Goal: Task Accomplishment & Management: Manage account settings

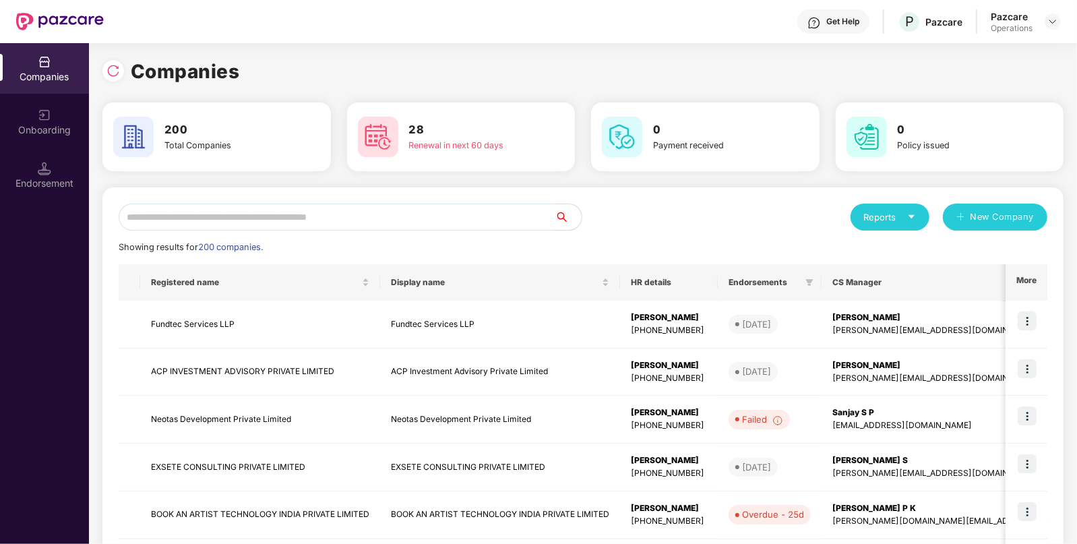
click at [458, 225] on input "text" at bounding box center [337, 217] width 436 height 27
paste input "**********"
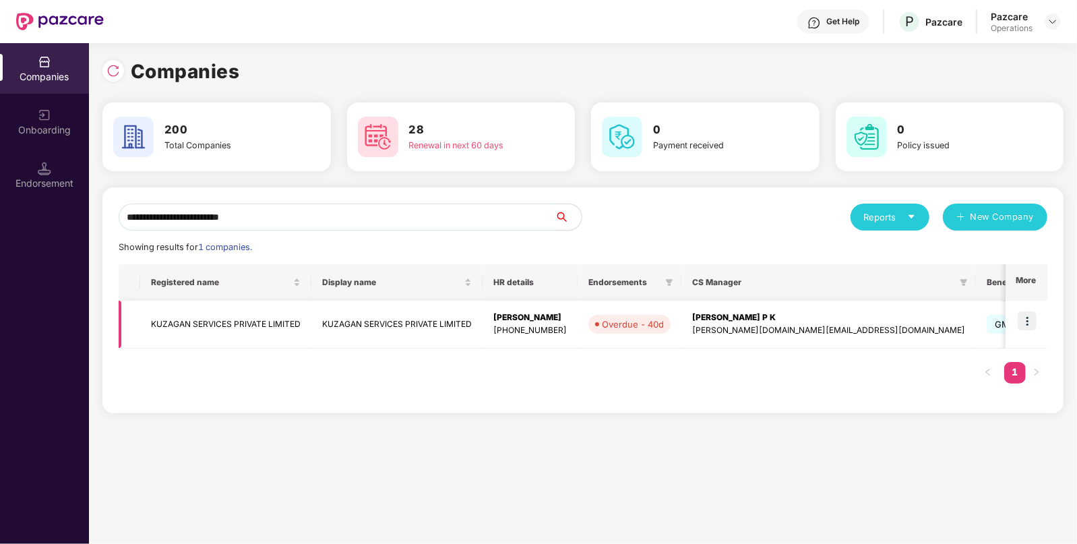
type input "**********"
click at [260, 319] on td "KUZAGAN SERVICES PRIVATE LIMITED" at bounding box center [225, 325] width 171 height 48
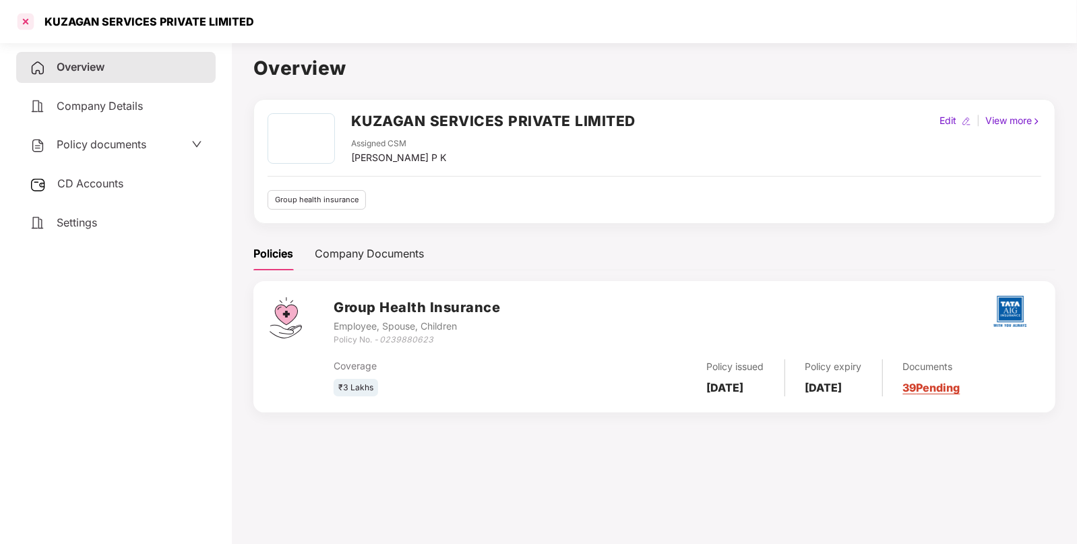
click at [22, 21] on div at bounding box center [26, 22] width 22 height 22
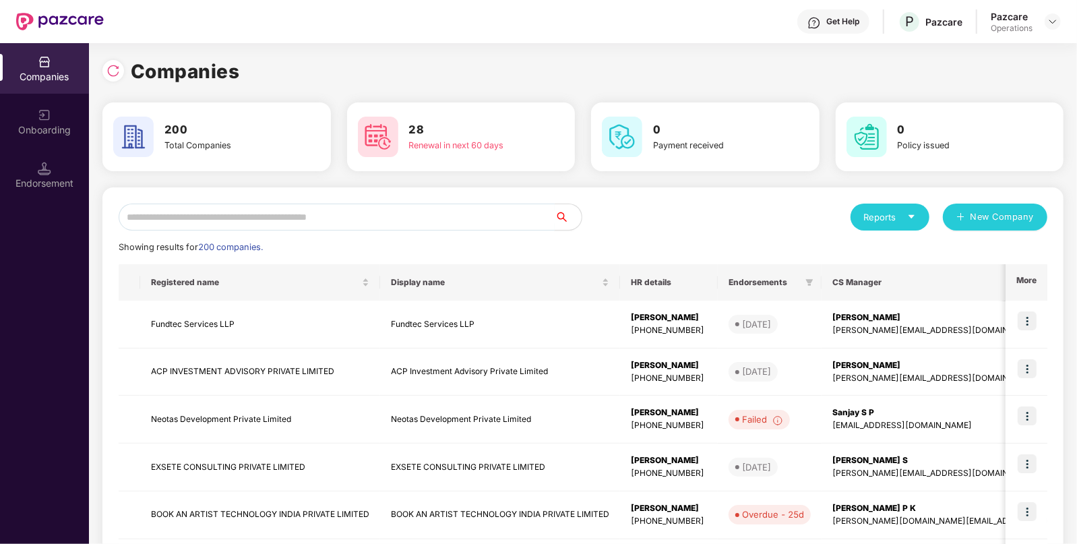
click at [277, 219] on input "text" at bounding box center [337, 217] width 436 height 27
paste input "**********"
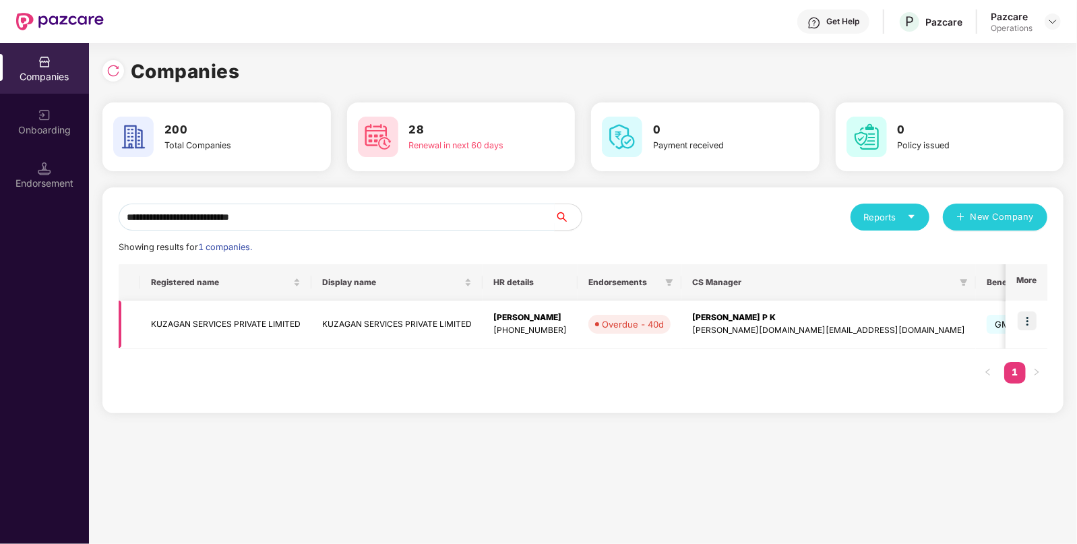
type input "**********"
click at [278, 320] on td "KUZAGAN SERVICES PRIVATE LIMITED" at bounding box center [225, 325] width 171 height 48
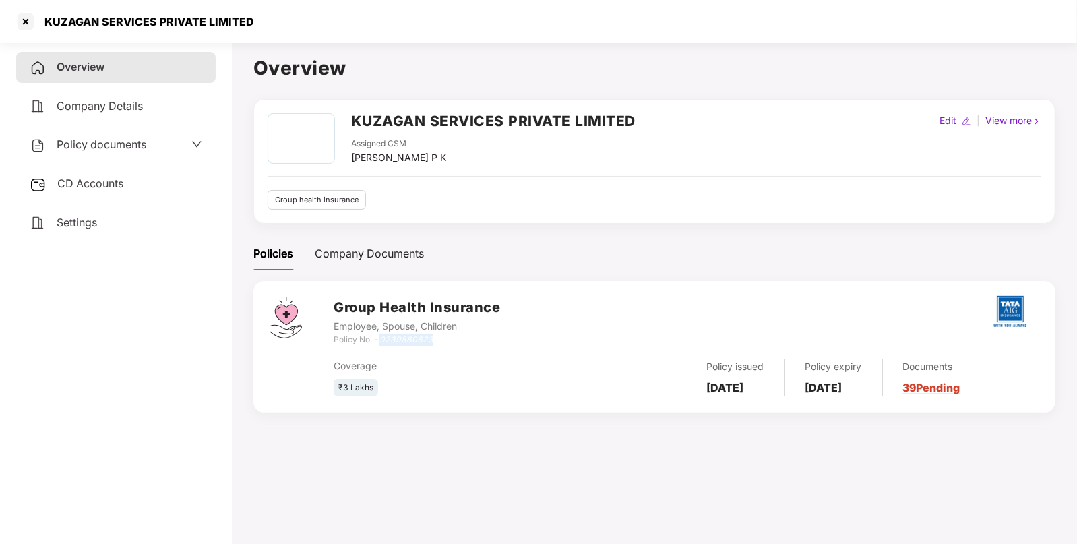
drag, startPoint x: 383, startPoint y: 341, endPoint x: 435, endPoint y: 336, distance: 52.1
click at [435, 336] on div "Policy No. - 0239880623" at bounding box center [417, 340] width 167 height 13
copy icon "0239880623"
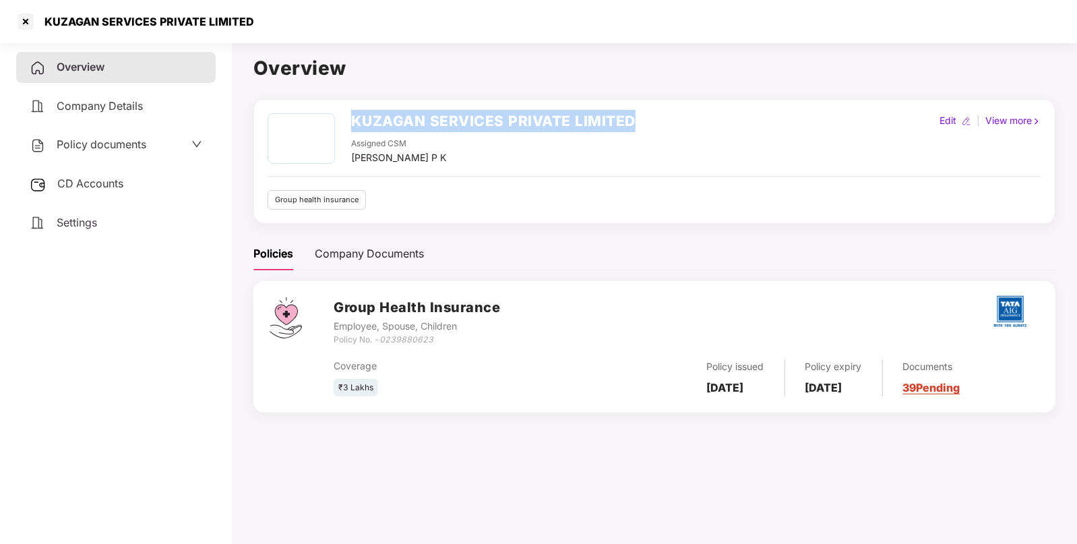
drag, startPoint x: 350, startPoint y: 125, endPoint x: 638, endPoint y: 122, distance: 288.6
click at [638, 122] on div "KUZAGAN SERVICES PRIVATE LIMITED Assigned CSM [PERSON_NAME] P K Edit | View more" at bounding box center [655, 139] width 774 height 52
copy h2 "KUZAGAN SERVICES PRIVATE LIMITED"
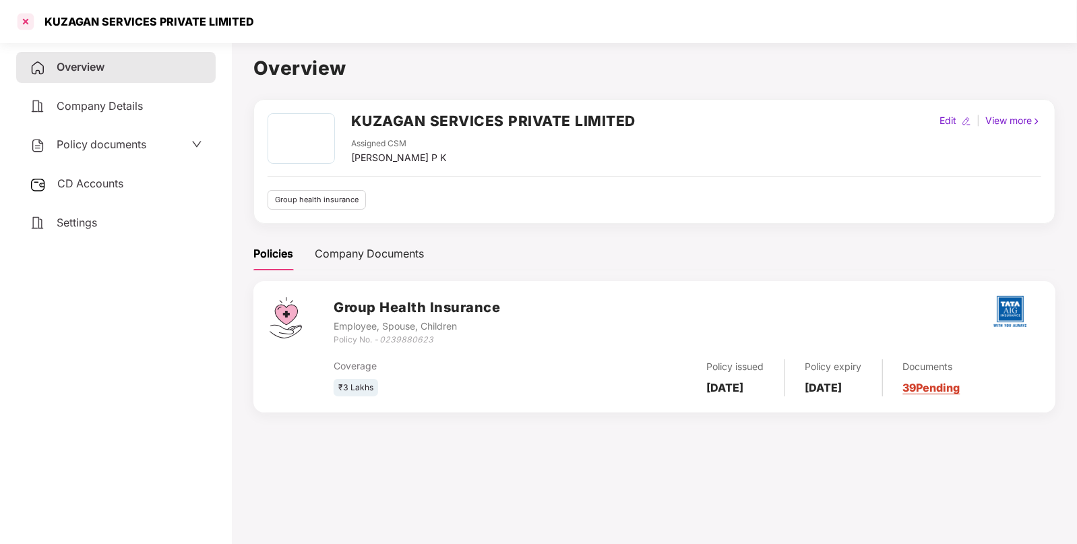
click at [24, 21] on div at bounding box center [26, 22] width 22 height 22
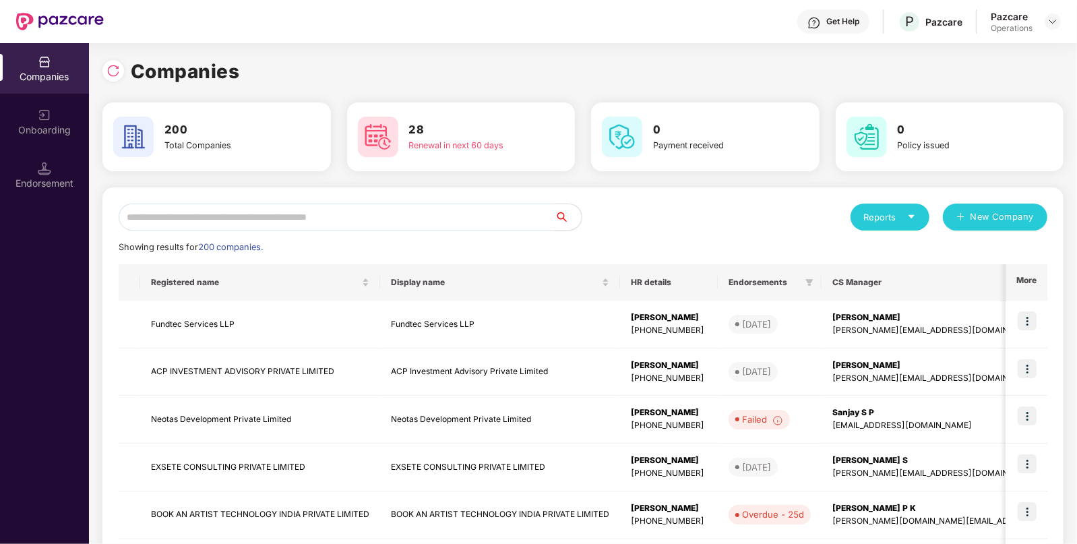
click at [254, 216] on input "text" at bounding box center [337, 217] width 436 height 27
paste input "**********"
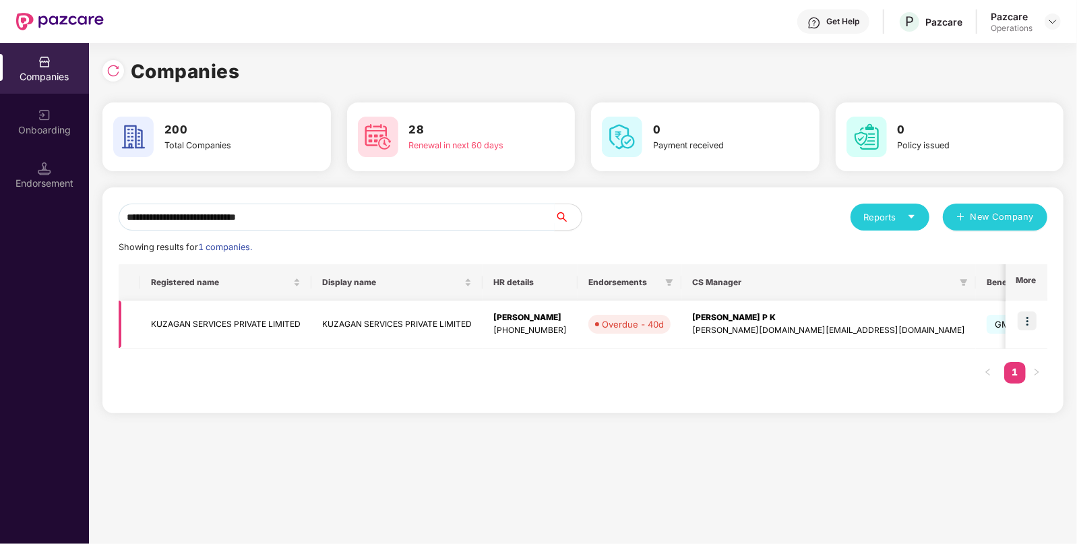
type input "**********"
click at [1033, 322] on img at bounding box center [1027, 320] width 19 height 19
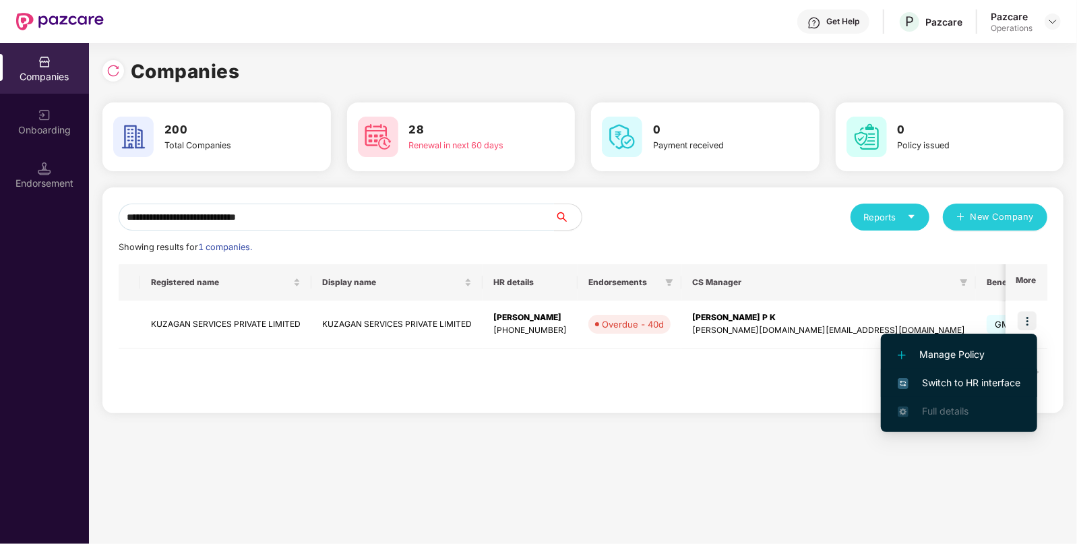
click at [957, 392] on li "Switch to HR interface" at bounding box center [959, 383] width 156 height 28
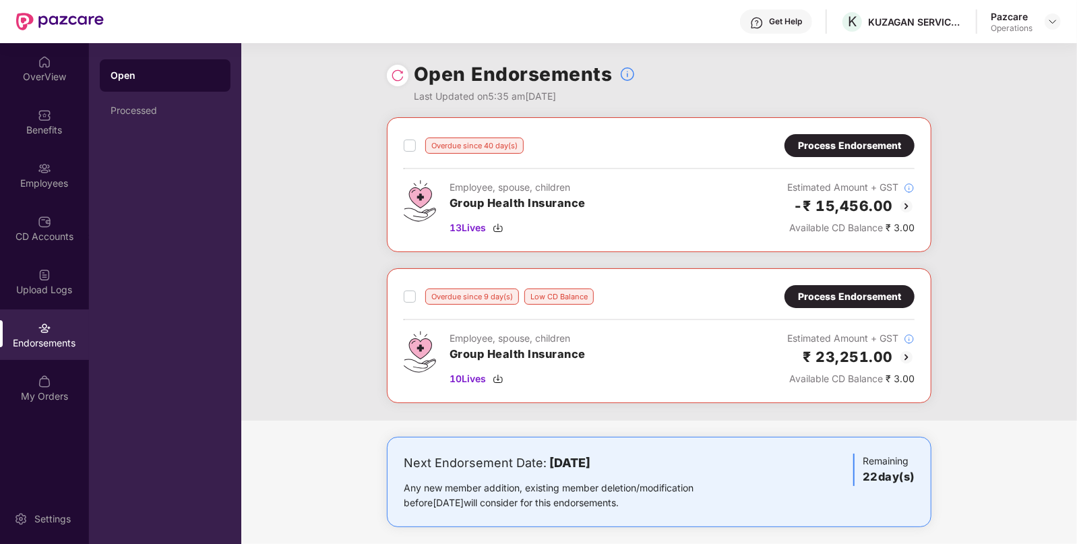
click at [801, 144] on div "Process Endorsement" at bounding box center [849, 145] width 103 height 15
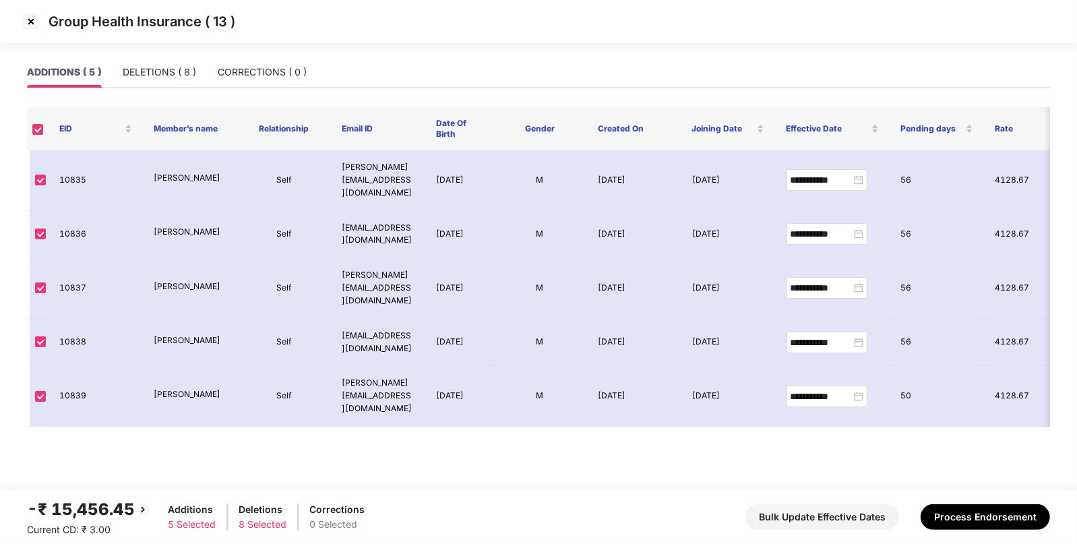
click at [27, 25] on img at bounding box center [31, 22] width 22 height 22
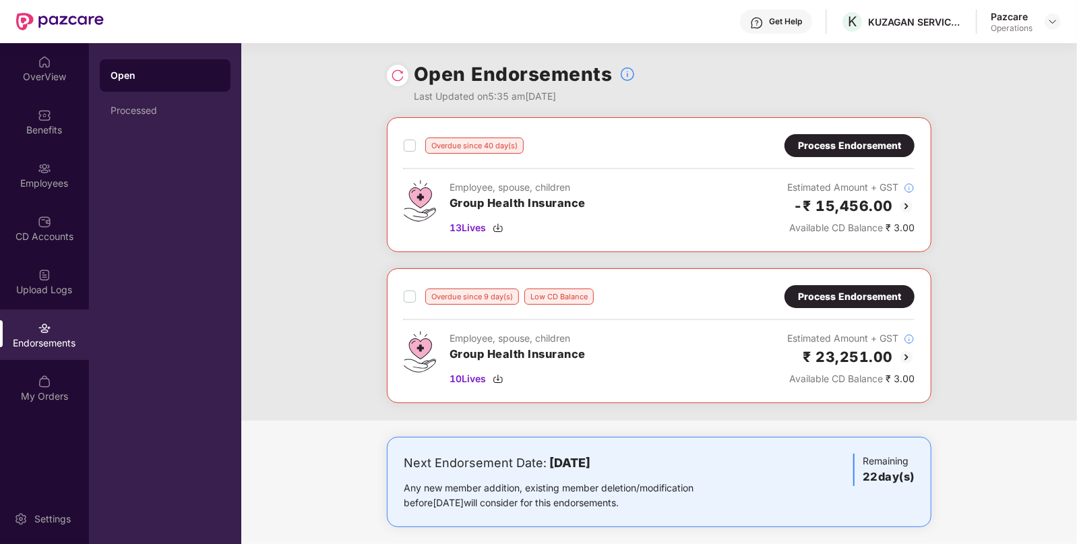
click at [876, 305] on div "Process Endorsement" at bounding box center [850, 296] width 130 height 23
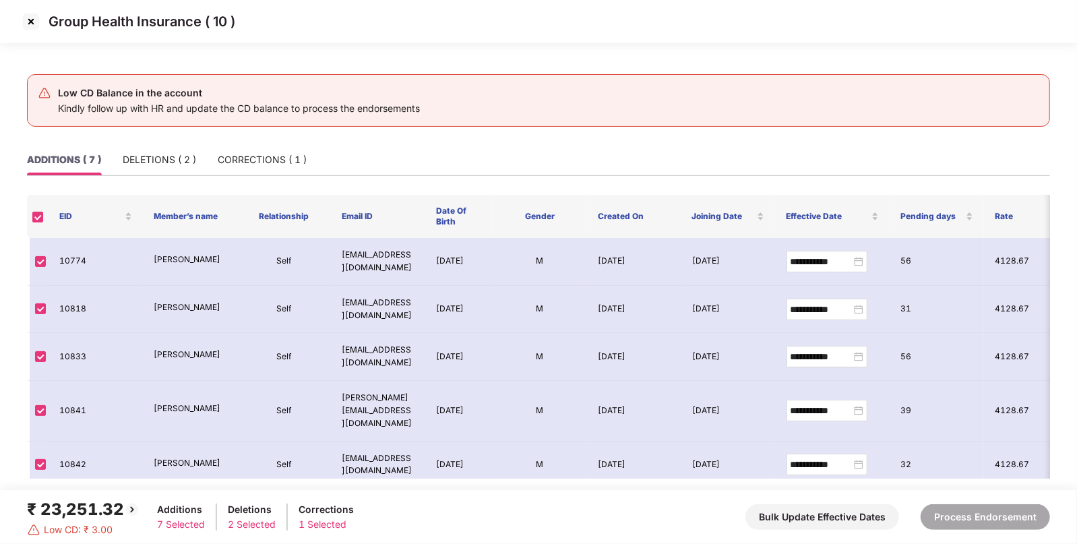
click at [27, 18] on img at bounding box center [31, 22] width 22 height 22
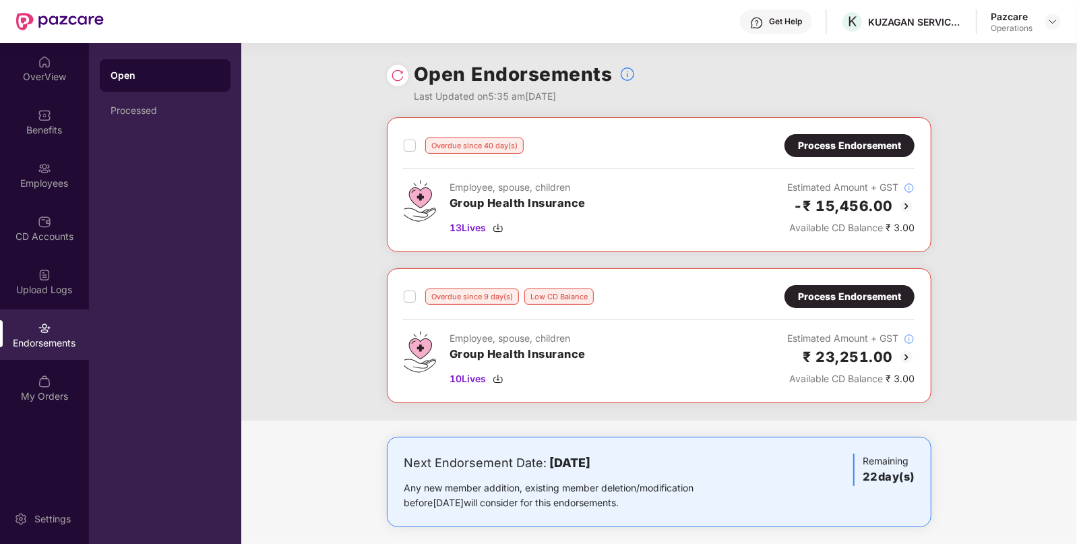
click at [883, 296] on div "Process Endorsement" at bounding box center [849, 296] width 103 height 15
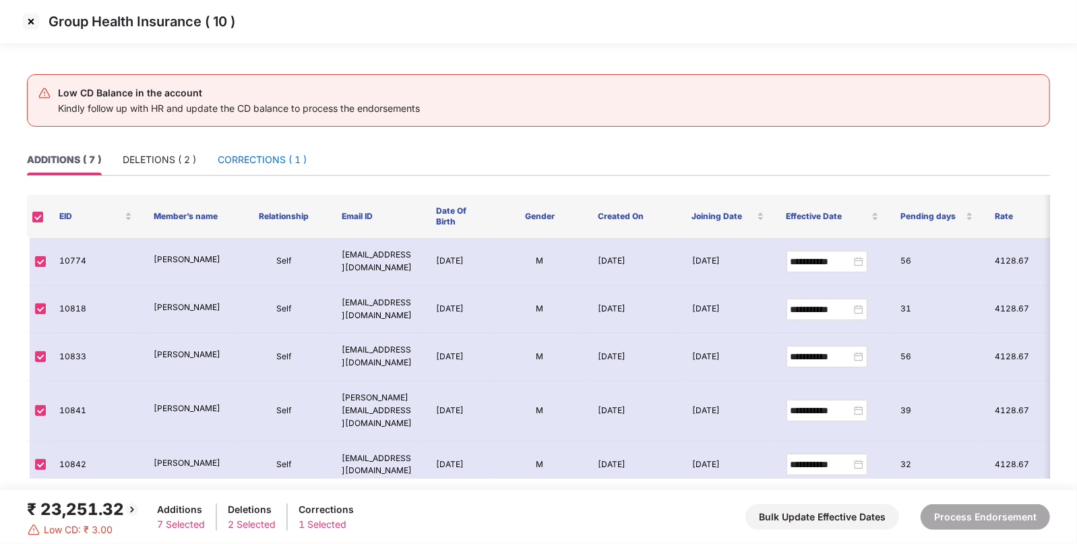
click at [278, 162] on div "CORRECTIONS ( 1 )" at bounding box center [262, 159] width 89 height 15
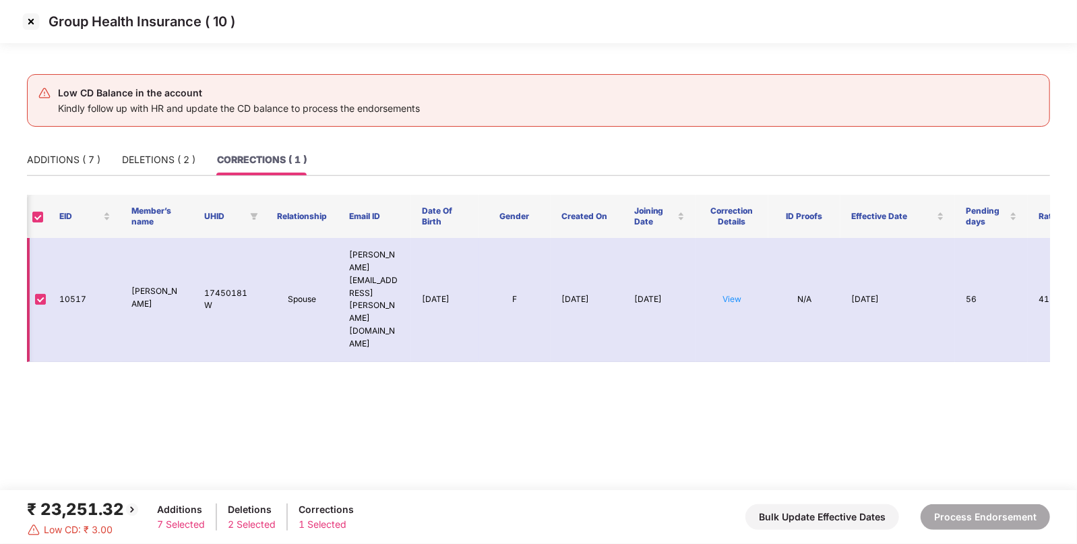
scroll to position [0, 123]
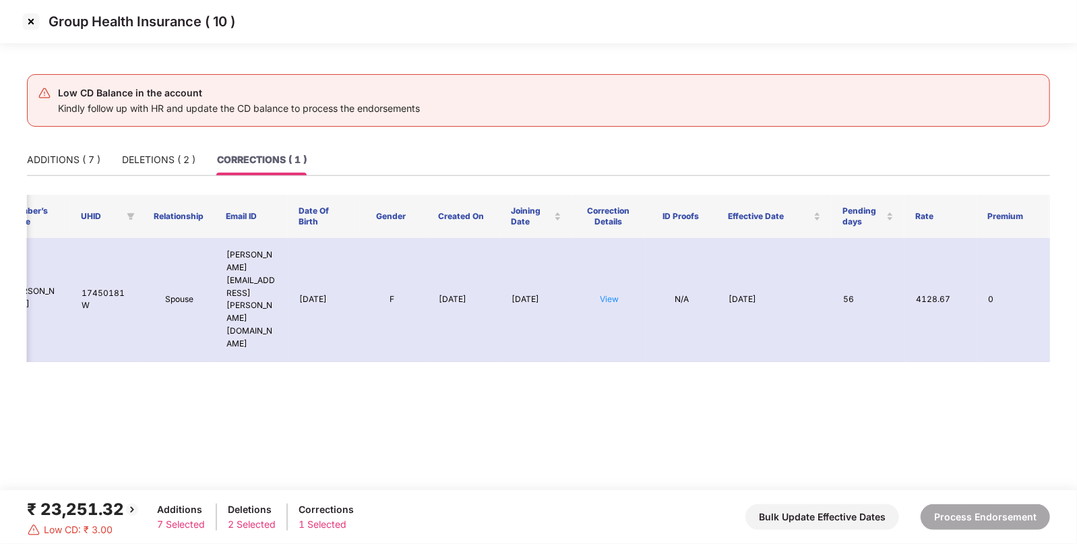
click at [32, 17] on img at bounding box center [31, 22] width 22 height 22
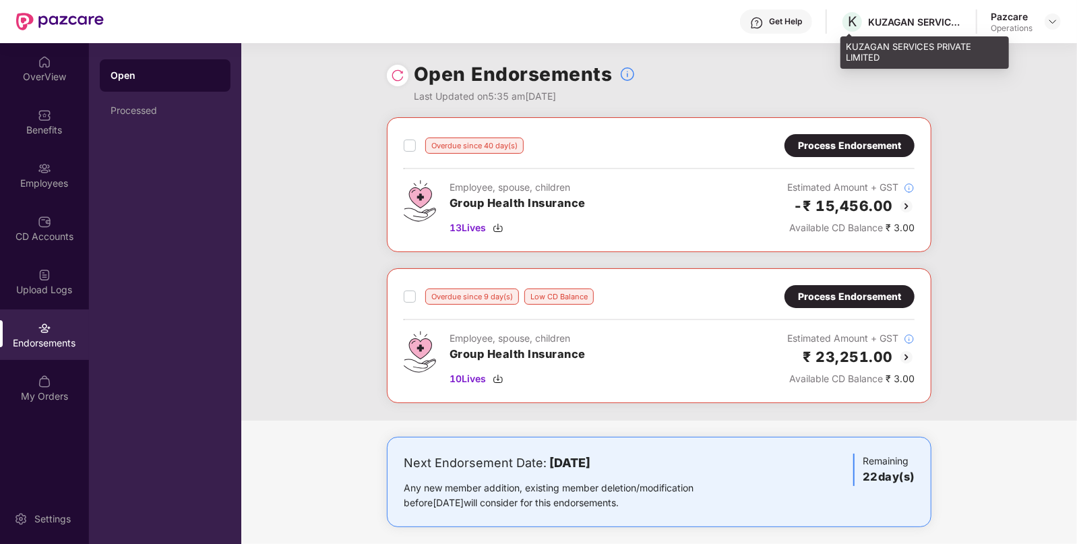
click at [876, 16] on div "KUZAGAN SERVICES PRIVATE LIMITED" at bounding box center [915, 22] width 94 height 13
copy div "KUZAGAN"
click at [876, 16] on div "KUZAGAN SERVICES PRIVATE LIMITED" at bounding box center [915, 22] width 94 height 13
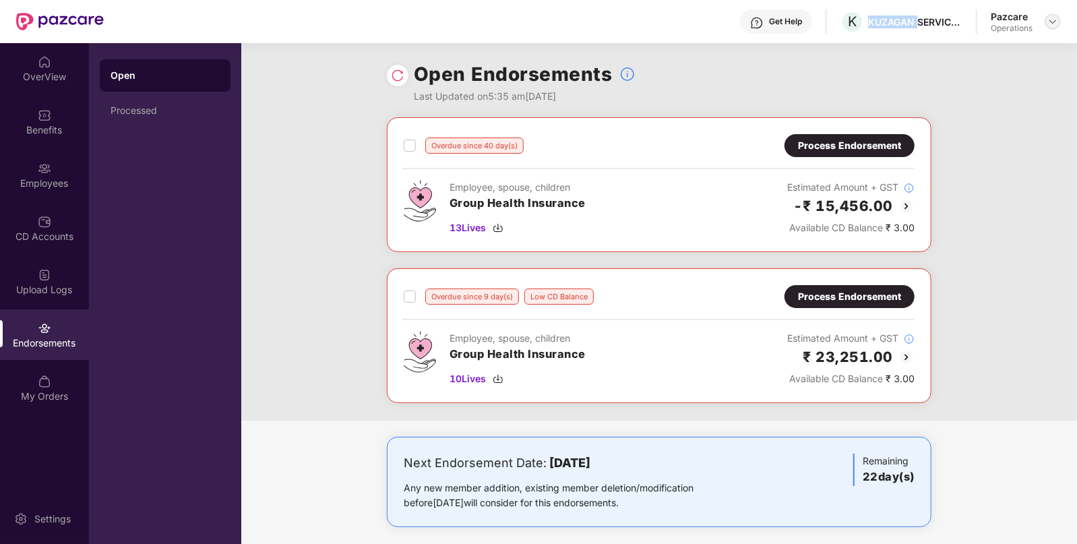
click at [1052, 20] on img at bounding box center [1053, 21] width 11 height 11
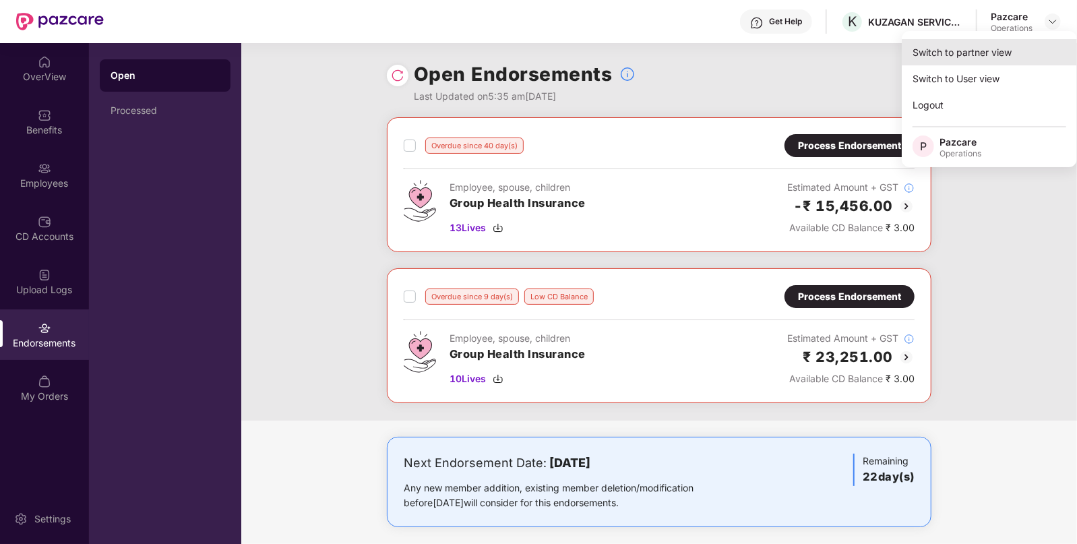
click at [1009, 48] on div "Switch to partner view" at bounding box center [989, 52] width 175 height 26
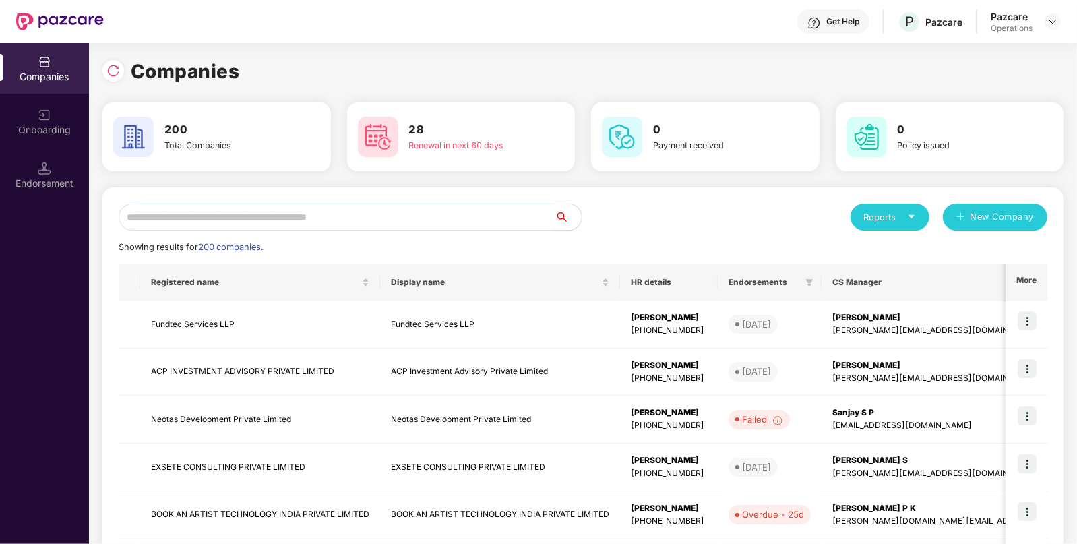
click at [419, 219] on input "text" at bounding box center [337, 217] width 436 height 27
paste input "*******"
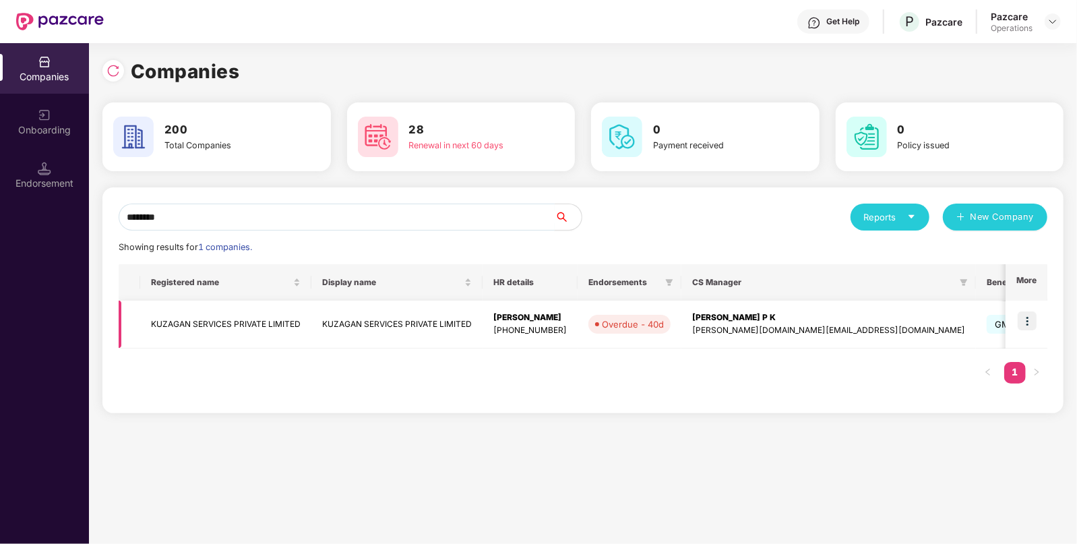
type input "*******"
click at [229, 320] on td "KUZAGAN SERVICES PRIVATE LIMITED" at bounding box center [225, 325] width 171 height 48
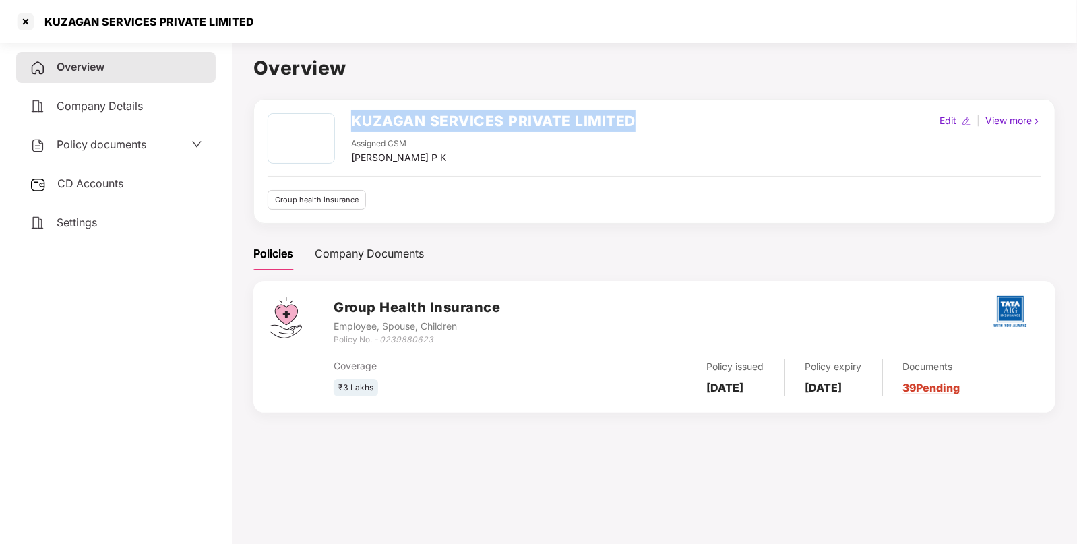
drag, startPoint x: 684, startPoint y: 125, endPoint x: 347, endPoint y: 123, distance: 337.8
click at [347, 123] on div "KUZAGAN SERVICES PRIVATE LIMITED Assigned CSM [PERSON_NAME] P K Edit | View more" at bounding box center [655, 139] width 774 height 52
copy h2 "KUZAGAN SERVICES PRIVATE LIMITED"
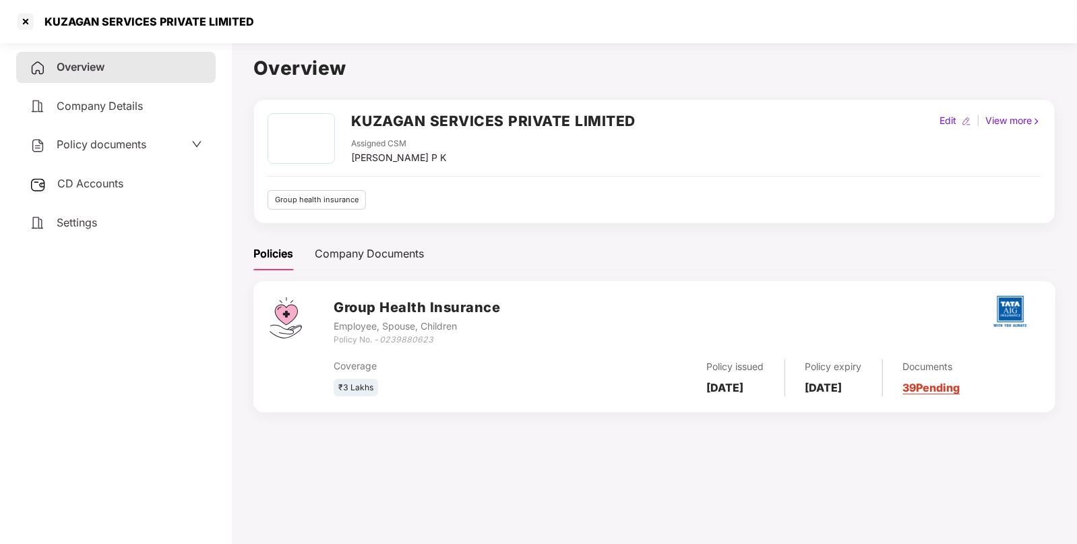
click at [182, 144] on div "Policy documents" at bounding box center [116, 145] width 173 height 18
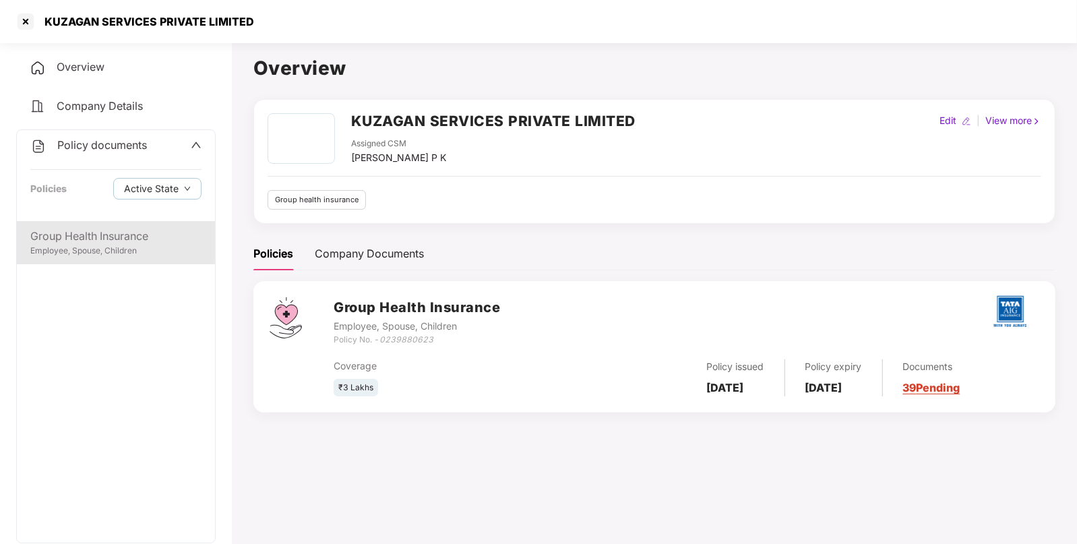
click at [157, 231] on div "Group Health Insurance" at bounding box center [115, 236] width 171 height 17
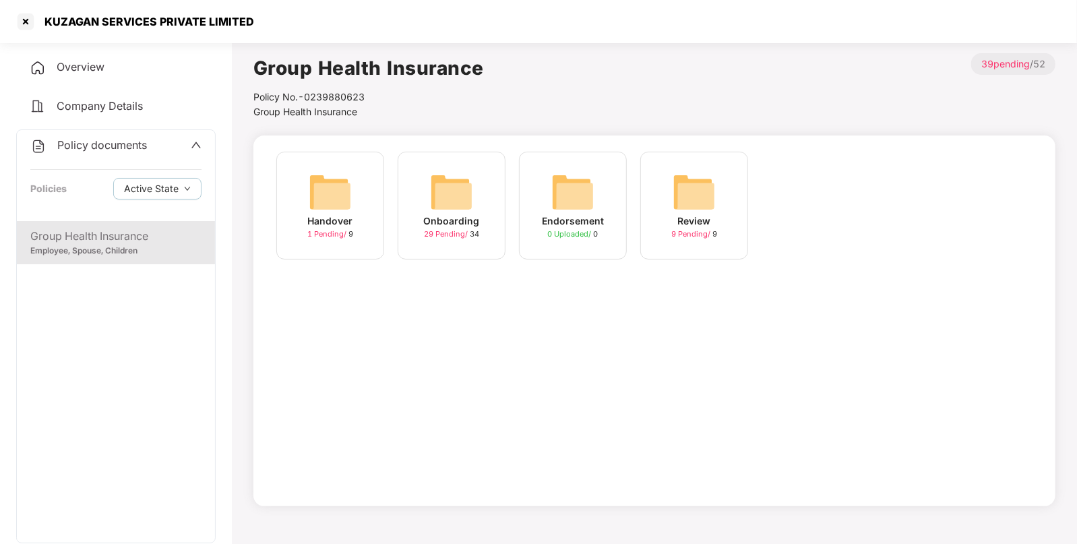
click at [573, 191] on img at bounding box center [572, 192] width 43 height 43
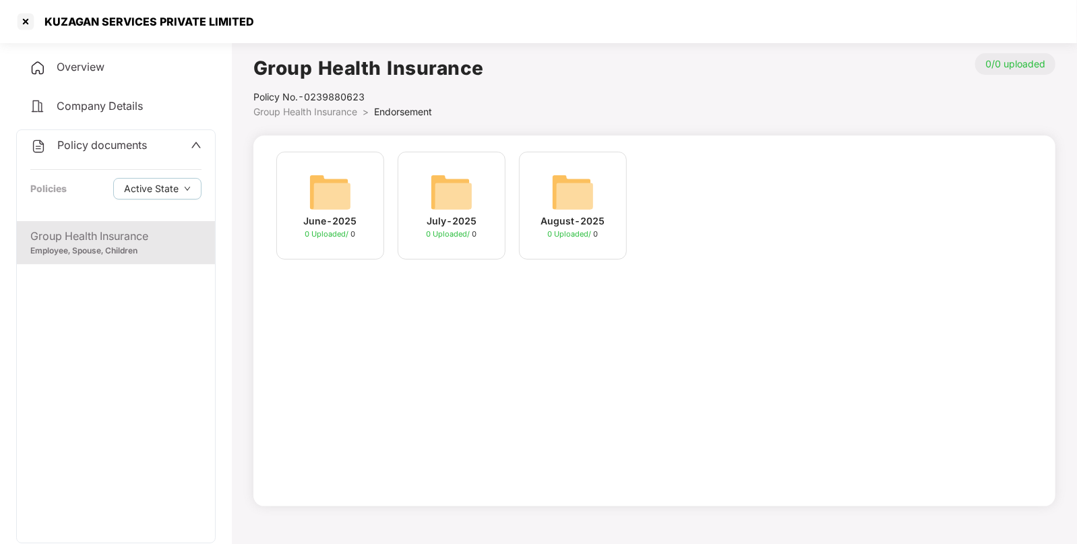
click at [179, 249] on div "Employee, Spouse, Children" at bounding box center [115, 251] width 171 height 13
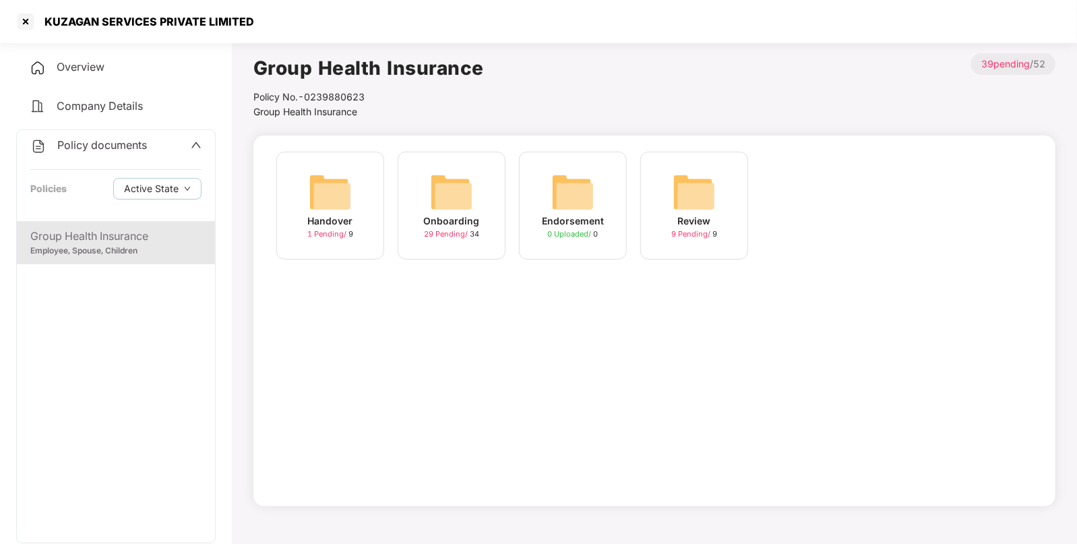
click at [111, 80] on div "Overview" at bounding box center [116, 67] width 200 height 31
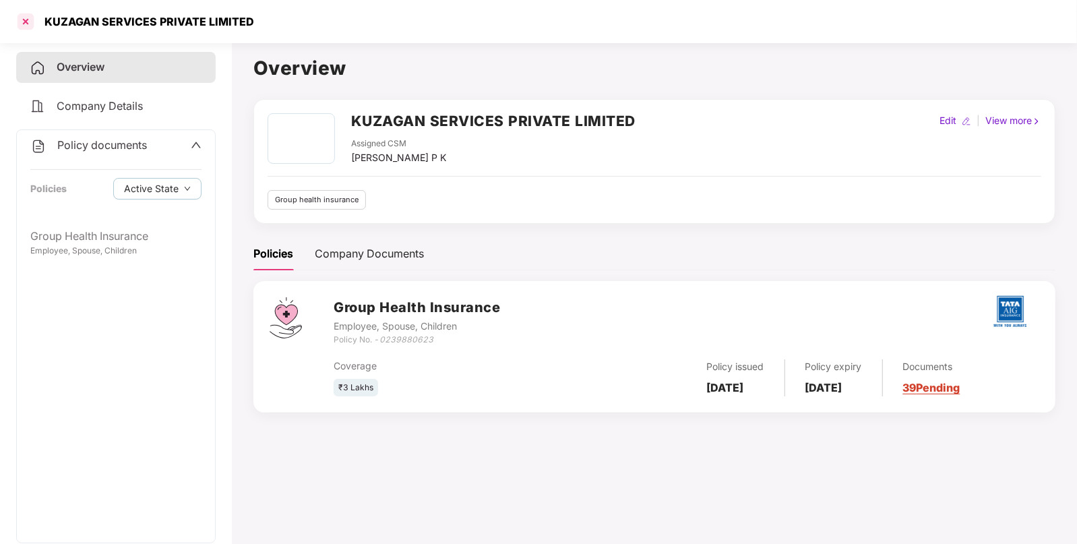
click at [27, 20] on div at bounding box center [26, 22] width 22 height 22
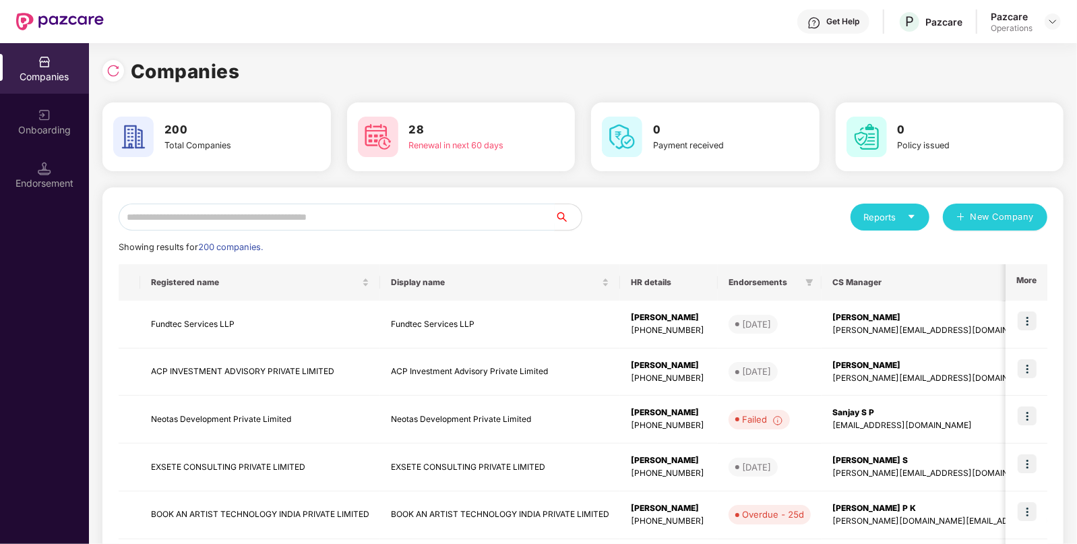
click at [270, 212] on input "text" at bounding box center [337, 217] width 436 height 27
paste input "**********"
type input "**********"
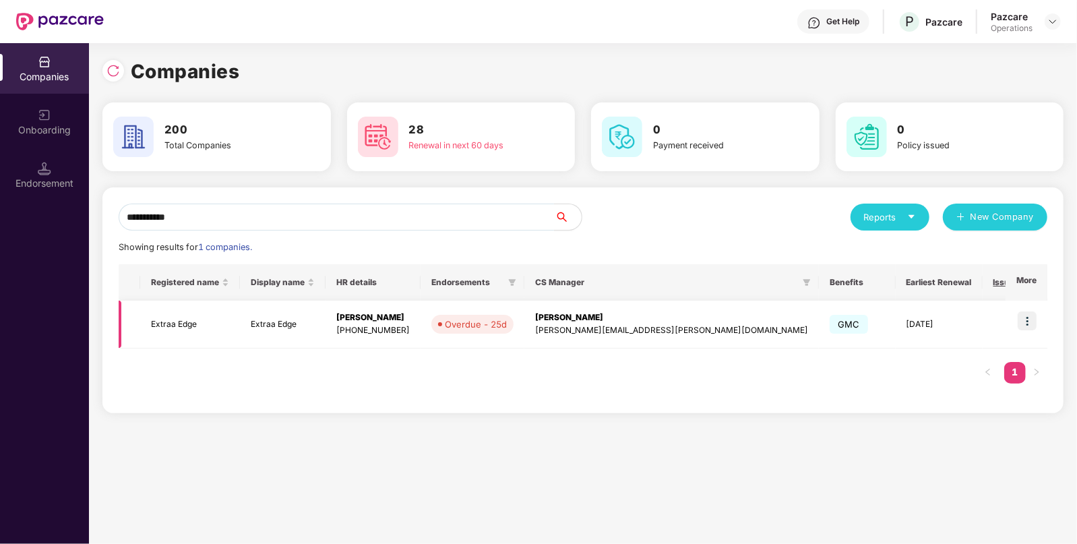
click at [253, 333] on td "Extraa Edge" at bounding box center [283, 325] width 86 height 48
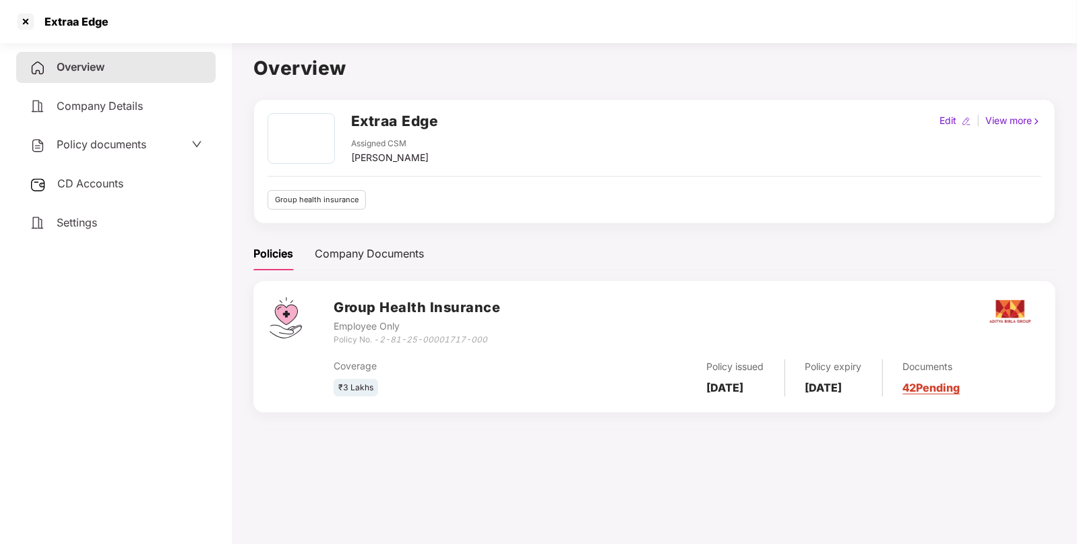
click at [187, 189] on div "CD Accounts" at bounding box center [116, 184] width 200 height 31
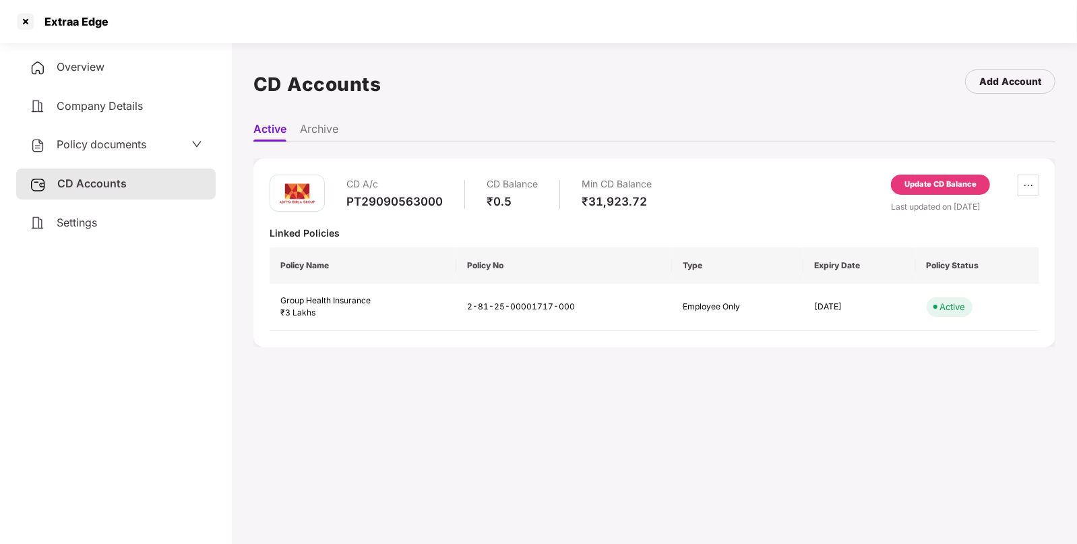
click at [105, 71] on div "Overview" at bounding box center [116, 67] width 200 height 31
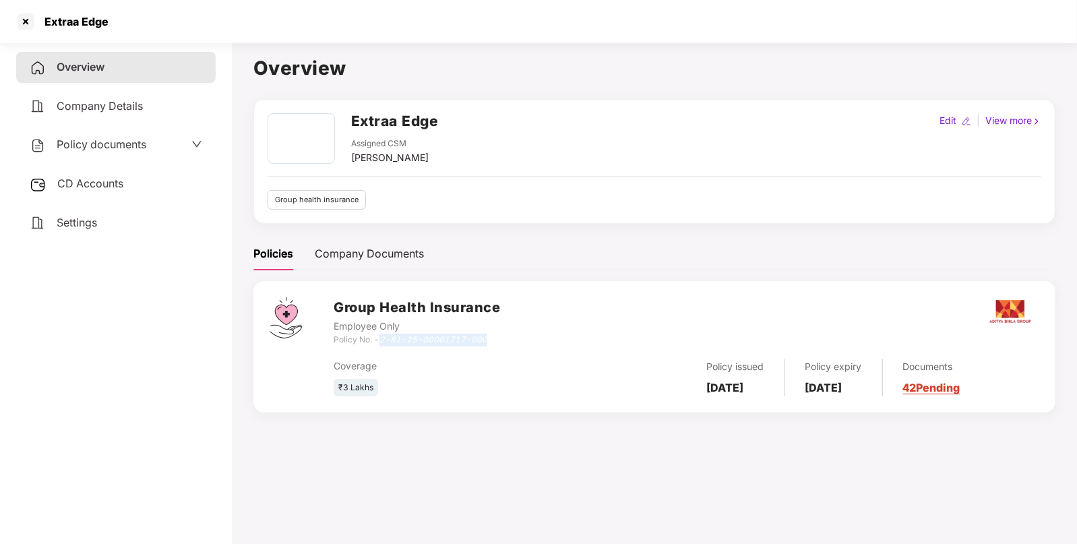
drag, startPoint x: 384, startPoint y: 339, endPoint x: 498, endPoint y: 336, distance: 114.6
click at [498, 336] on div "Policy No. - 2-81-25-00001717-000" at bounding box center [417, 340] width 167 height 13
copy icon "2-81-25-00001717-000"
click at [357, 121] on h2 "Extraa Edge" at bounding box center [395, 121] width 88 height 22
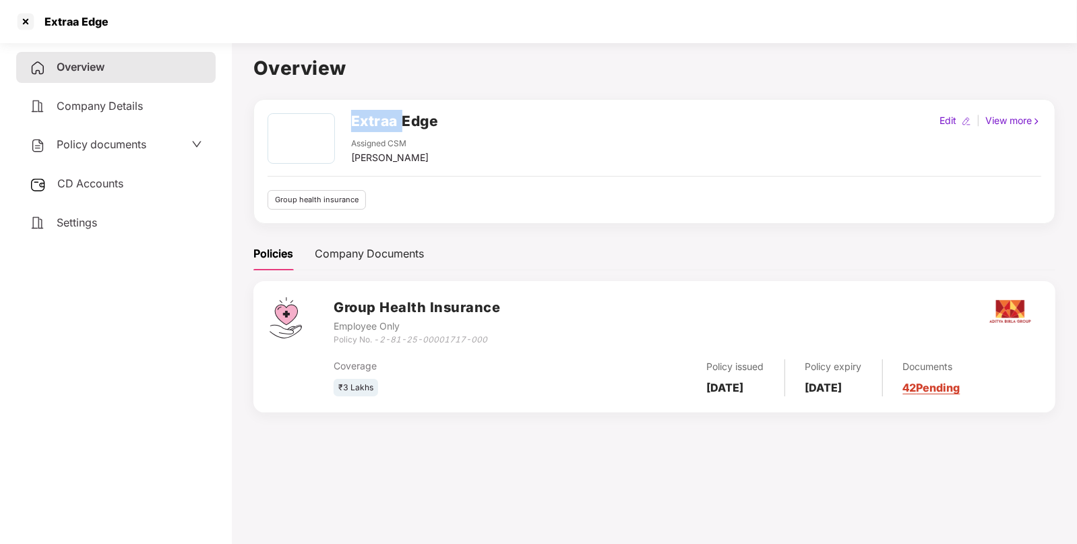
copy h2 "Extraa"
click at [25, 24] on div at bounding box center [26, 22] width 22 height 22
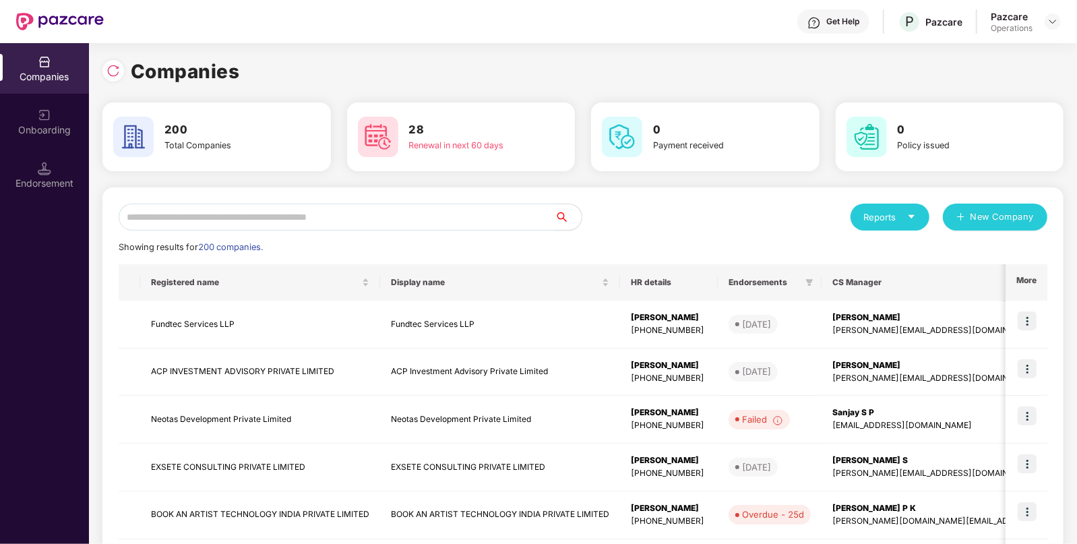
click at [268, 206] on input "text" at bounding box center [337, 217] width 436 height 27
paste input "******"
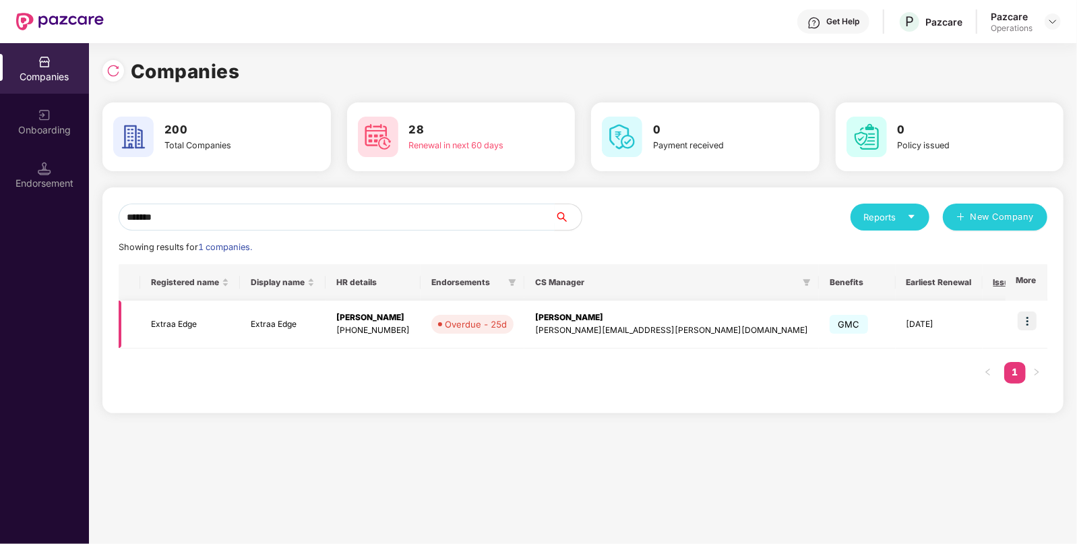
type input "******"
click at [1031, 324] on img at bounding box center [1027, 320] width 19 height 19
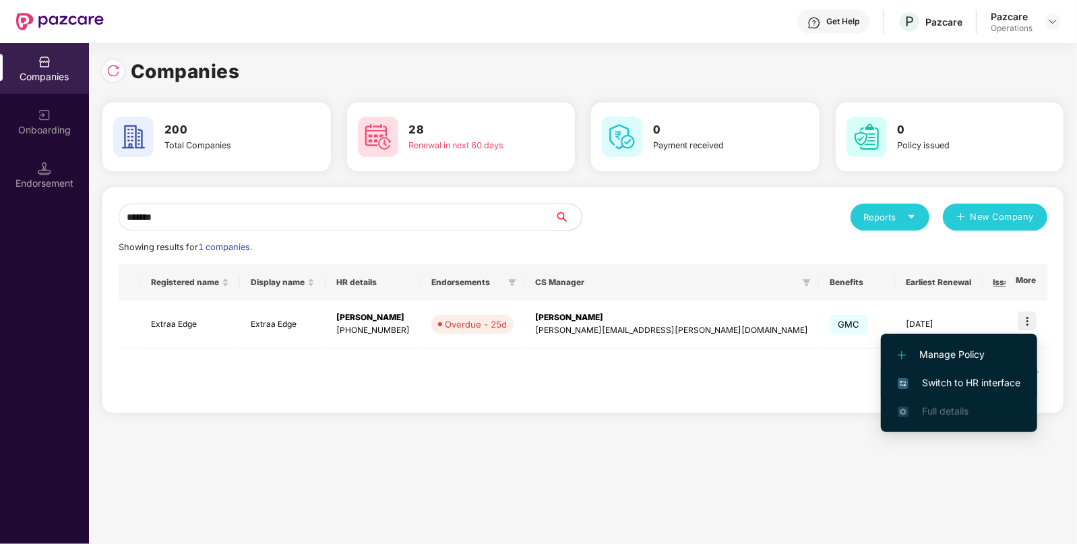
click at [984, 375] on span "Switch to HR interface" at bounding box center [959, 382] width 123 height 15
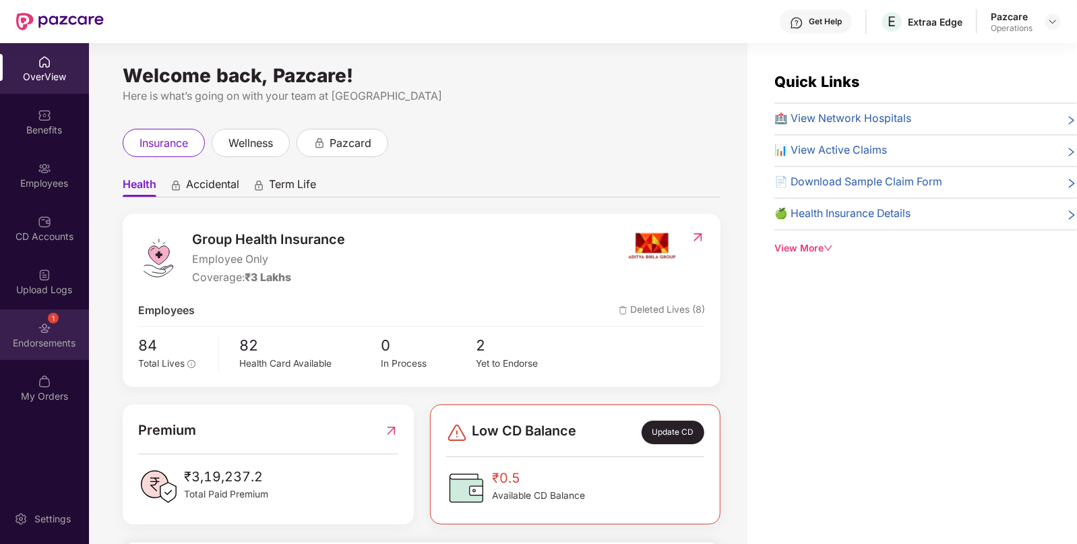
click at [63, 324] on div "1 Endorsements" at bounding box center [44, 334] width 89 height 51
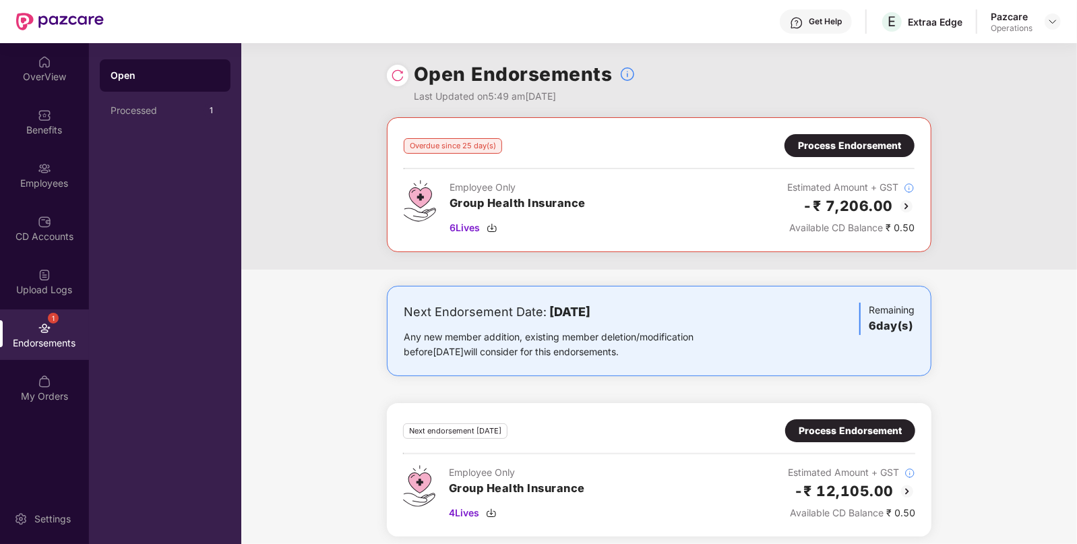
scroll to position [7, 0]
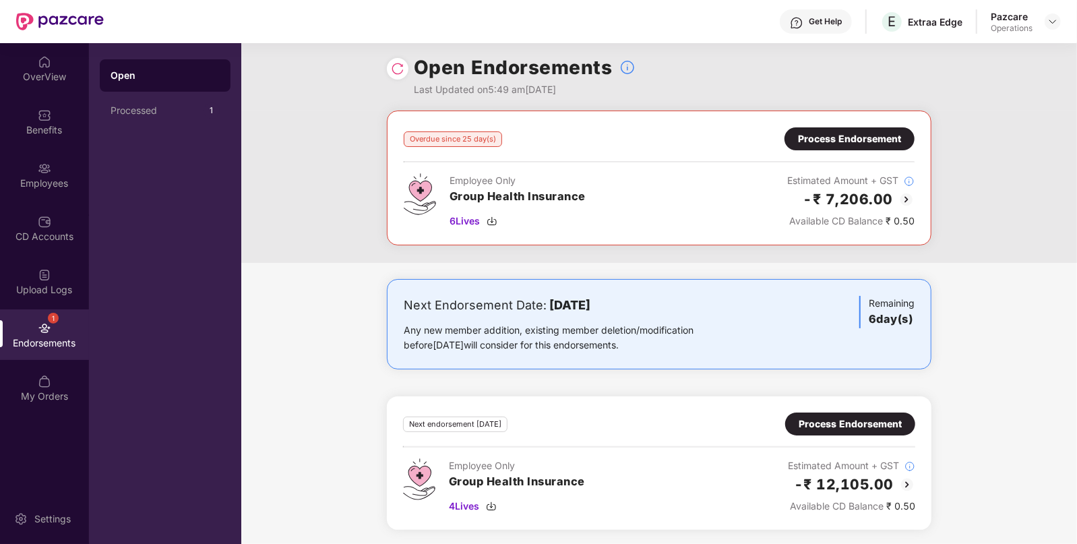
click at [806, 423] on div "Process Endorsement" at bounding box center [850, 424] width 103 height 15
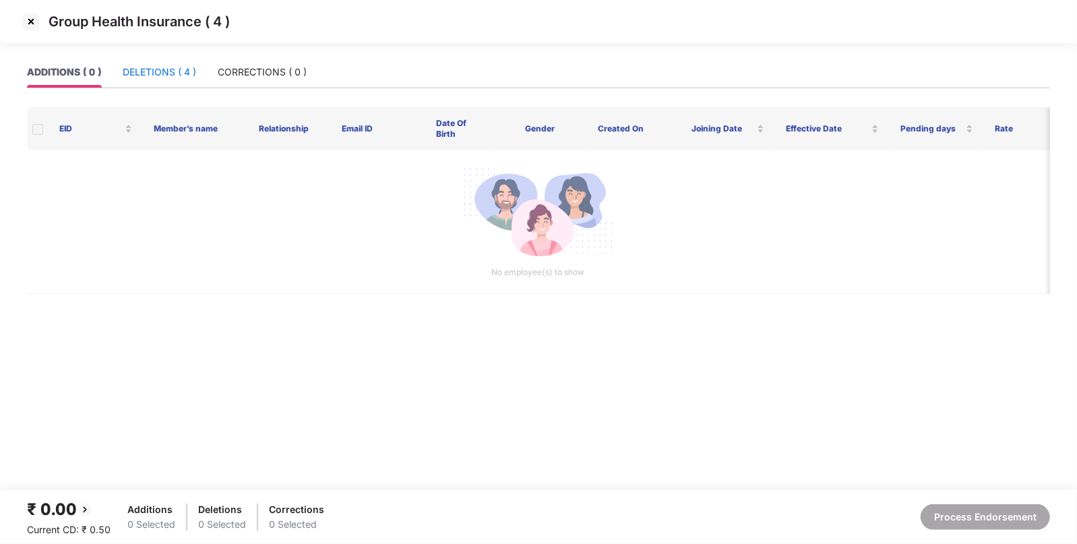
click at [176, 67] on div "DELETIONS ( 4 )" at bounding box center [159, 72] width 73 height 15
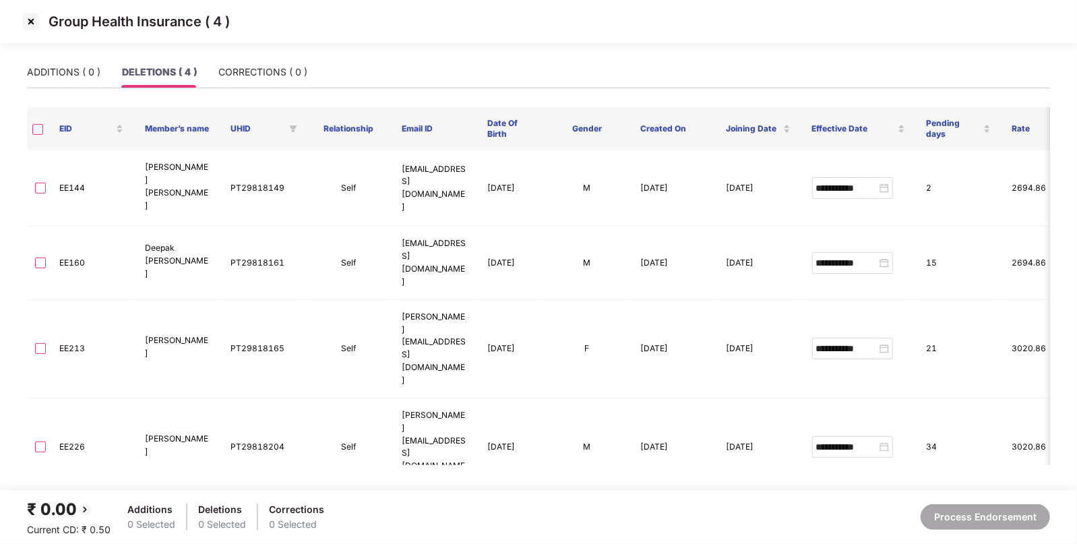
click at [34, 26] on img at bounding box center [31, 22] width 22 height 22
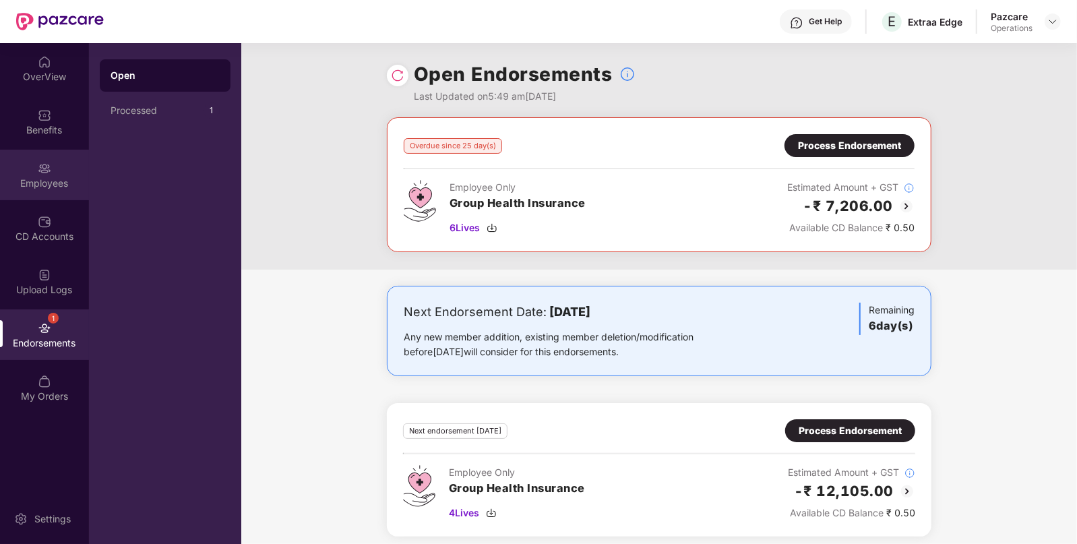
click at [47, 170] on img at bounding box center [44, 168] width 13 height 13
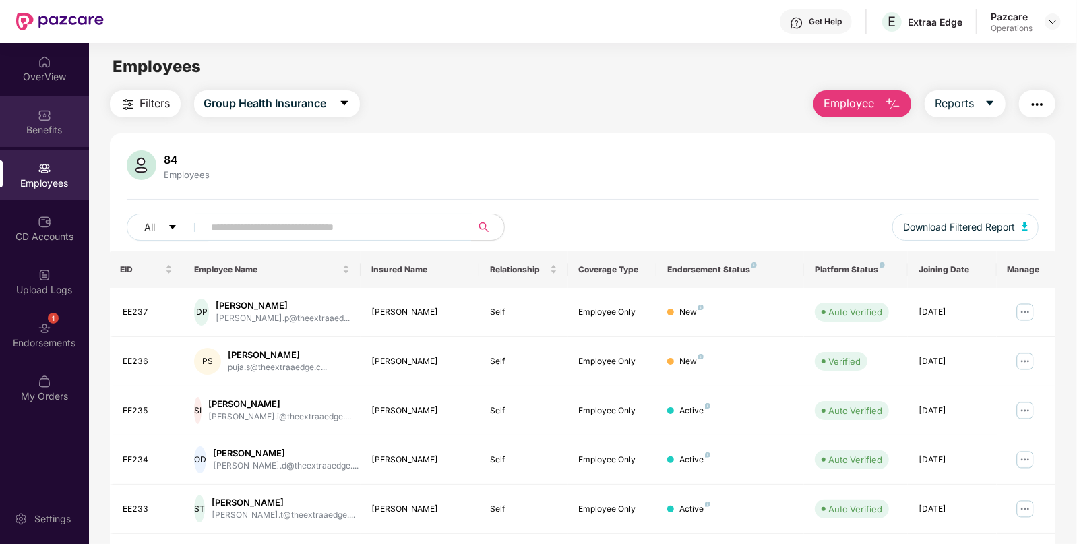
click at [51, 137] on div "Benefits" at bounding box center [44, 121] width 89 height 51
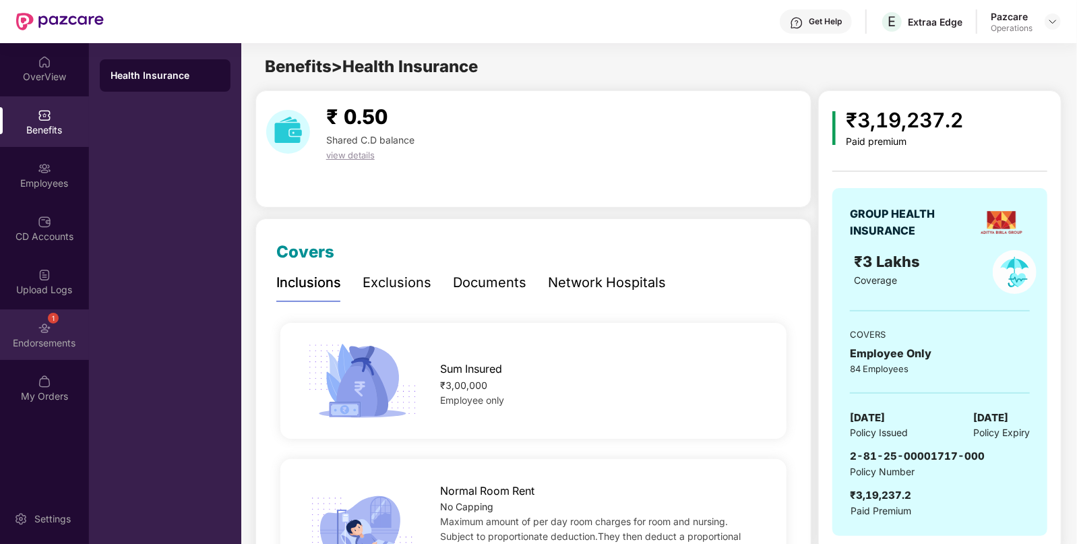
click at [57, 336] on div "Endorsements" at bounding box center [44, 342] width 89 height 13
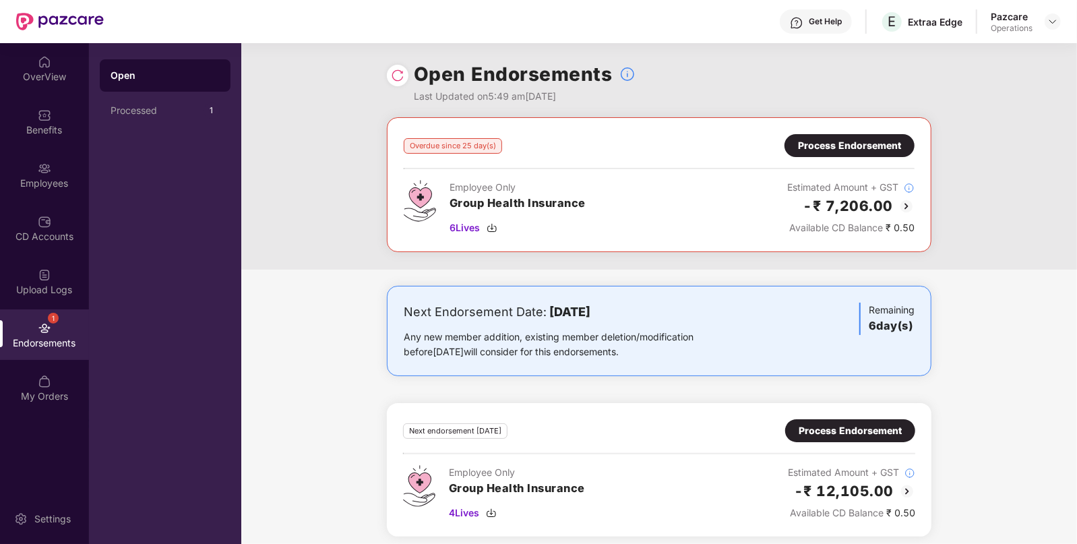
scroll to position [7, 0]
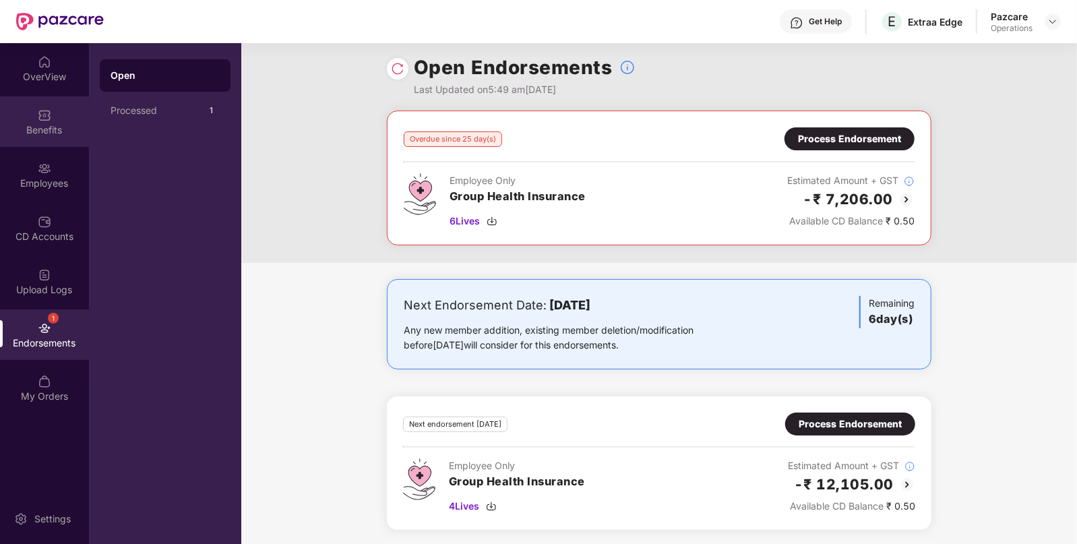
click at [55, 123] on div "Benefits" at bounding box center [44, 129] width 89 height 13
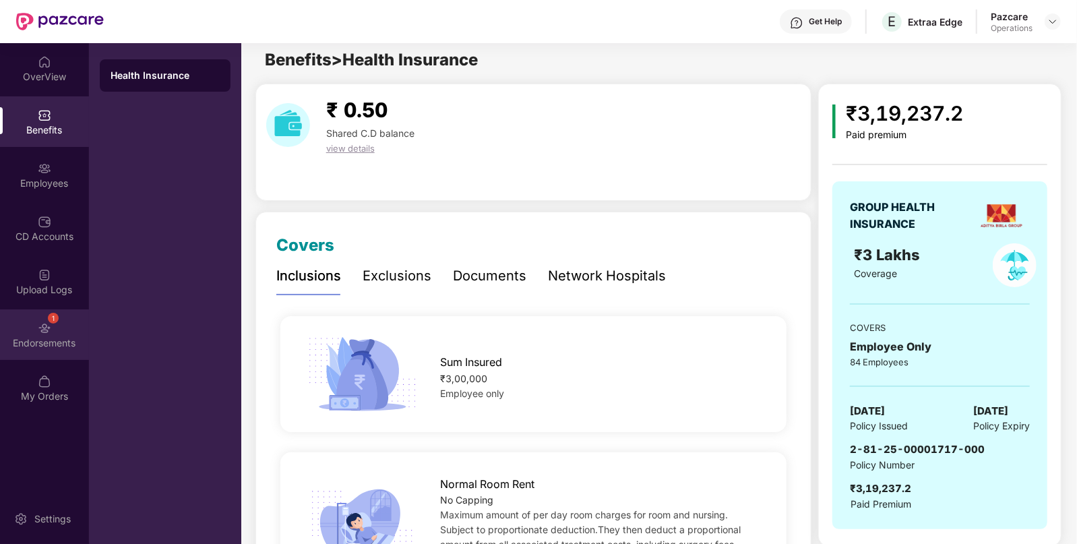
click at [49, 344] on div "Endorsements" at bounding box center [44, 342] width 89 height 13
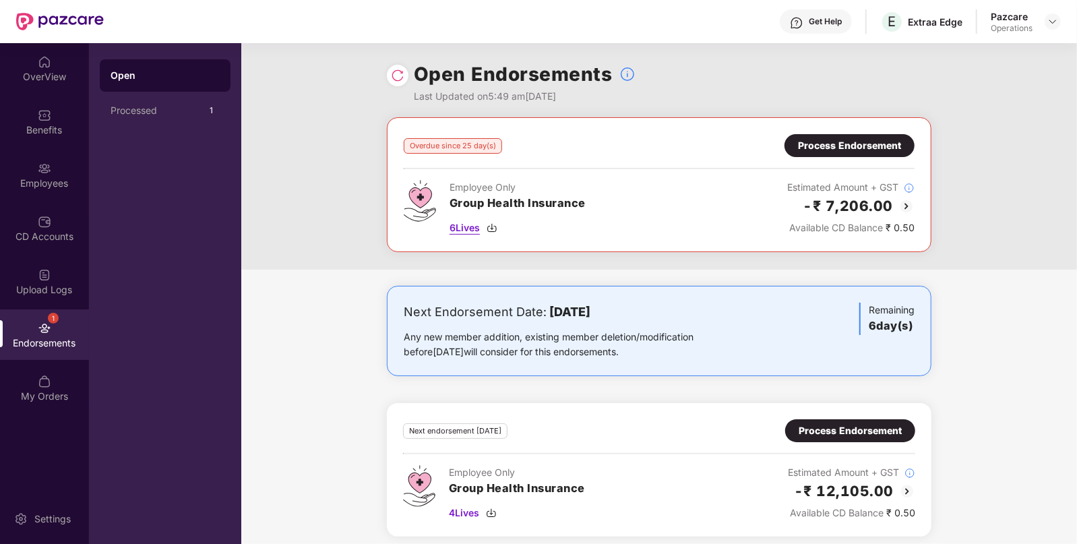
click at [464, 229] on span "6 Lives" at bounding box center [465, 227] width 30 height 15
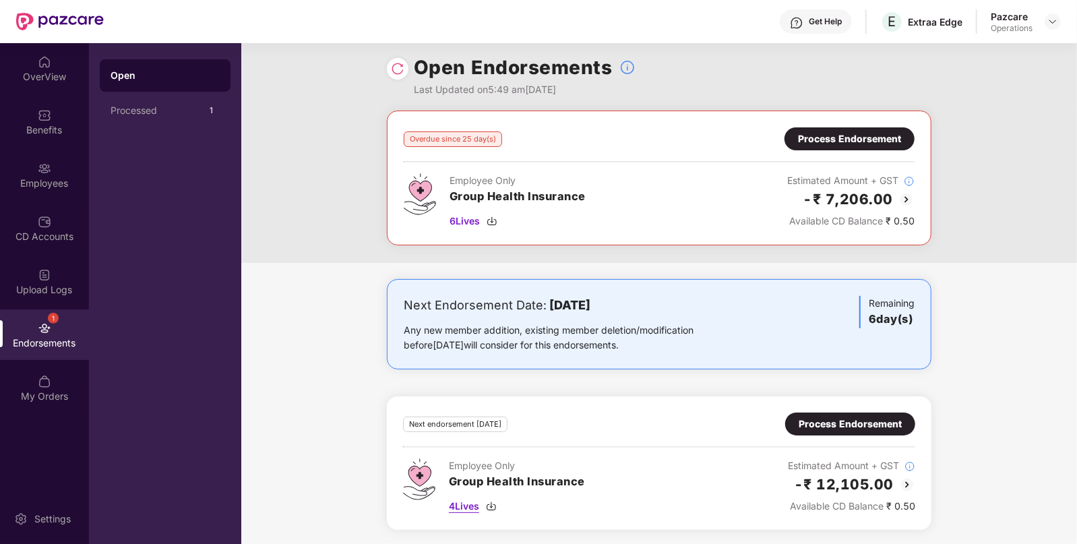
click at [463, 510] on span "4 Lives" at bounding box center [464, 506] width 30 height 15
click at [1048, 22] on img at bounding box center [1053, 21] width 11 height 11
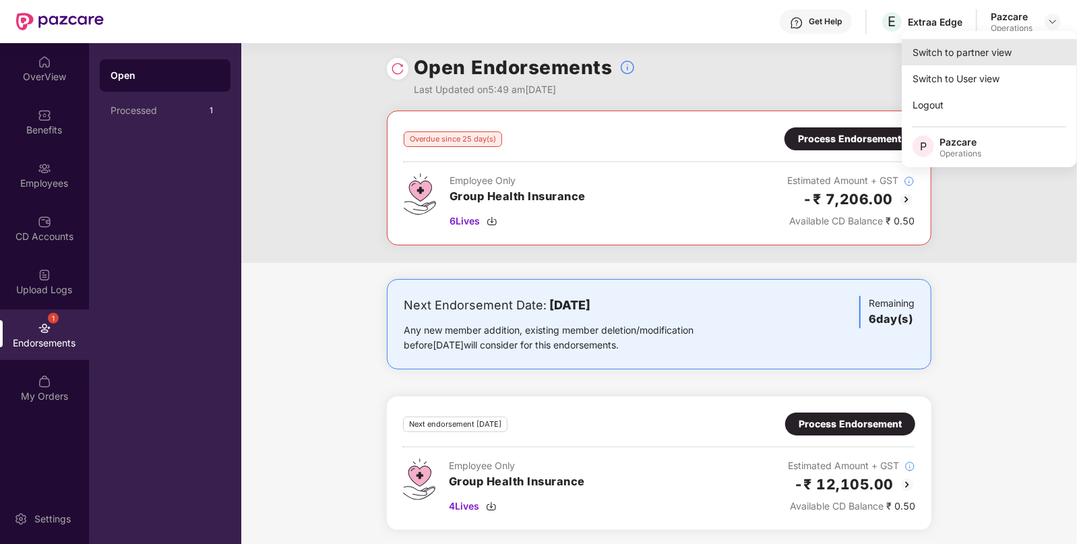
click at [984, 51] on div "Switch to partner view" at bounding box center [989, 52] width 175 height 26
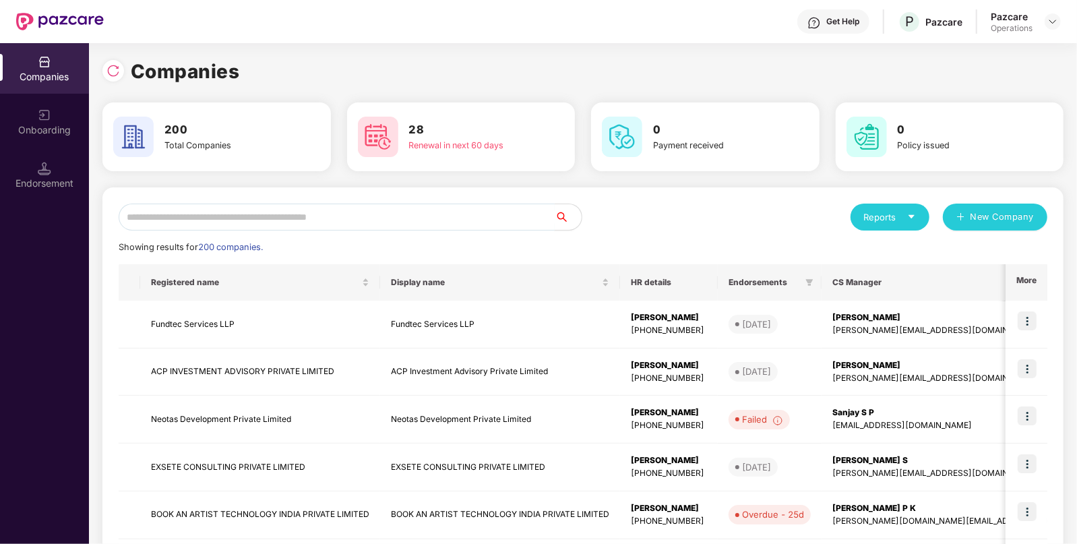
click at [482, 227] on input "text" at bounding box center [337, 217] width 436 height 27
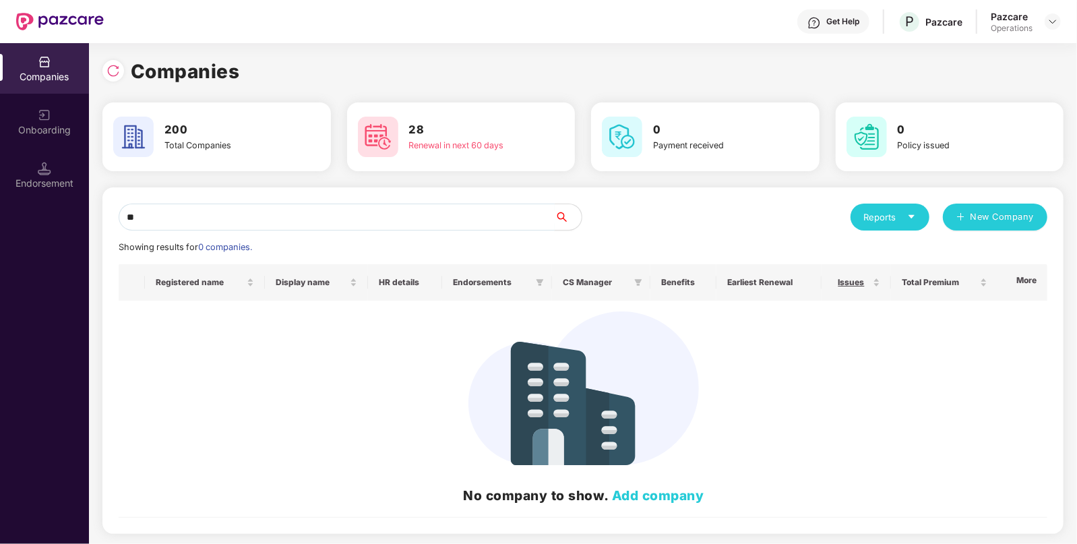
type input "*"
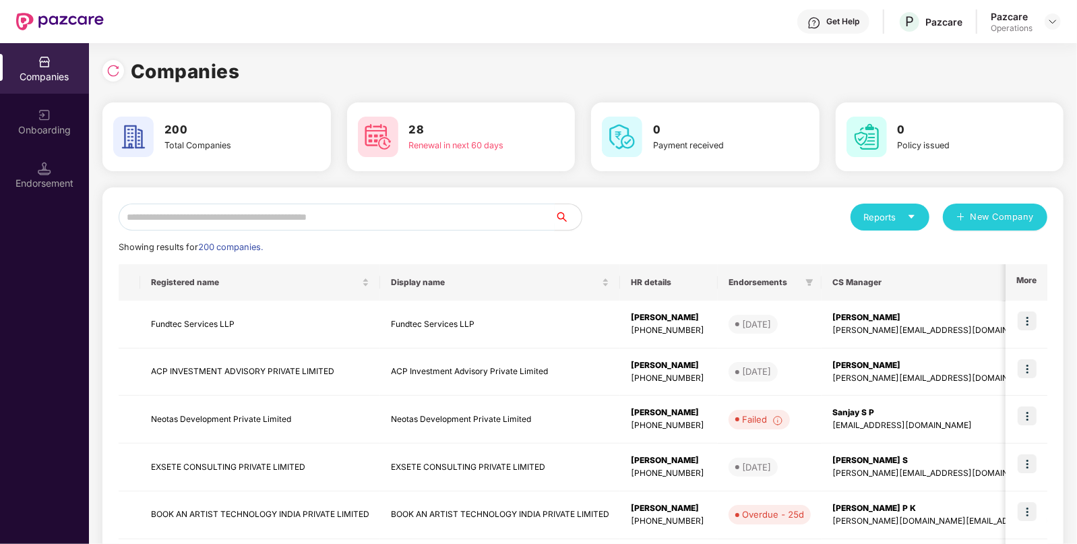
paste input "**********"
click at [351, 217] on input "**********" at bounding box center [337, 217] width 436 height 27
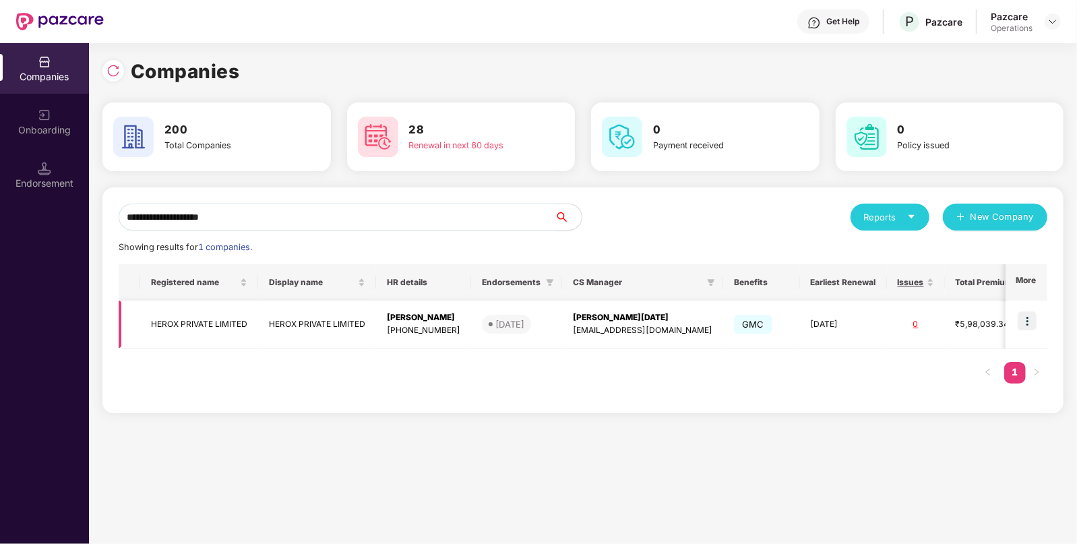
type input "**********"
click at [1032, 326] on img at bounding box center [1027, 320] width 19 height 19
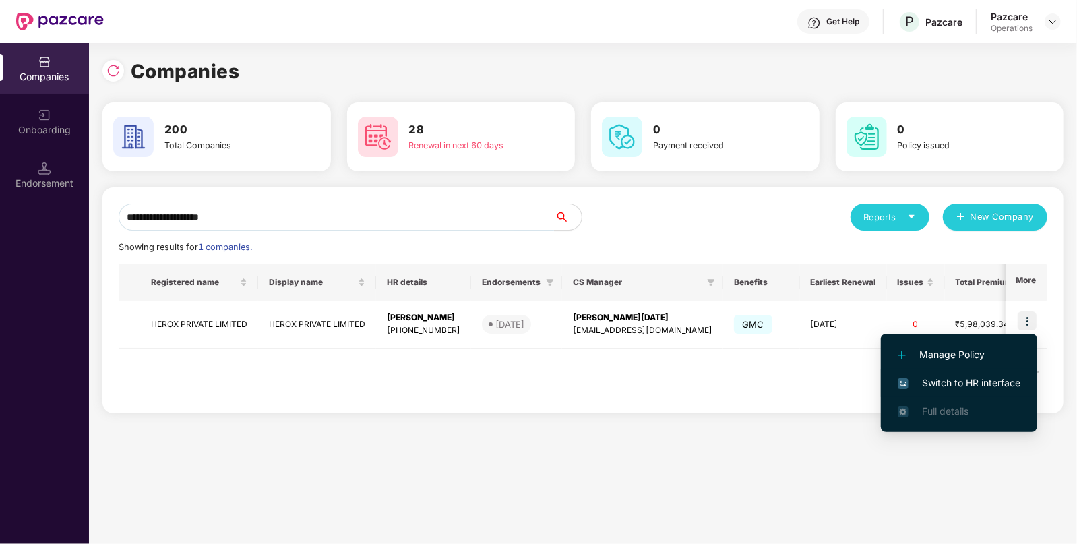
click at [978, 378] on span "Switch to HR interface" at bounding box center [959, 382] width 123 height 15
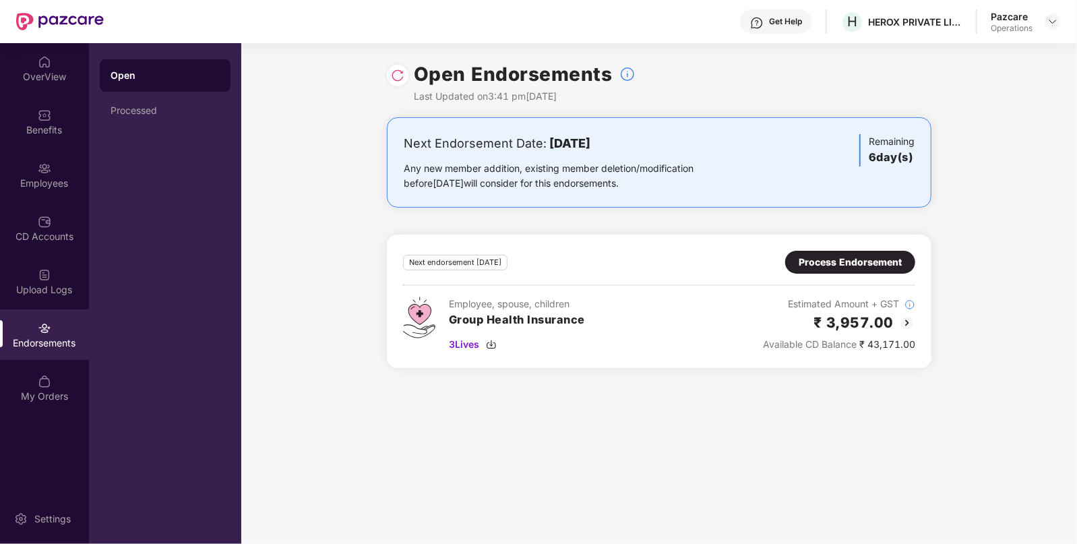
click at [860, 267] on div "Process Endorsement" at bounding box center [850, 262] width 103 height 15
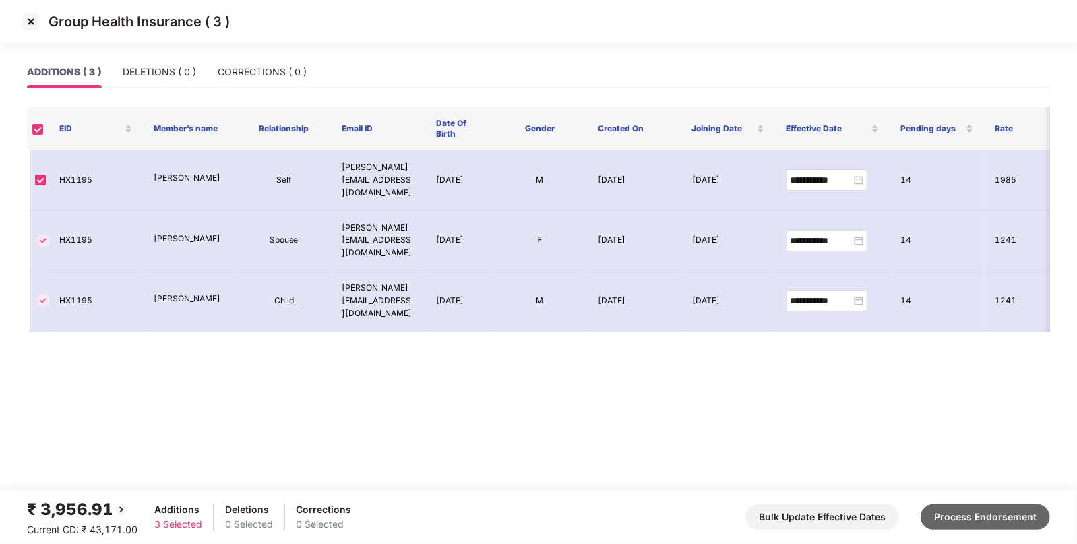
click at [951, 520] on button "Process Endorsement" at bounding box center [985, 517] width 129 height 26
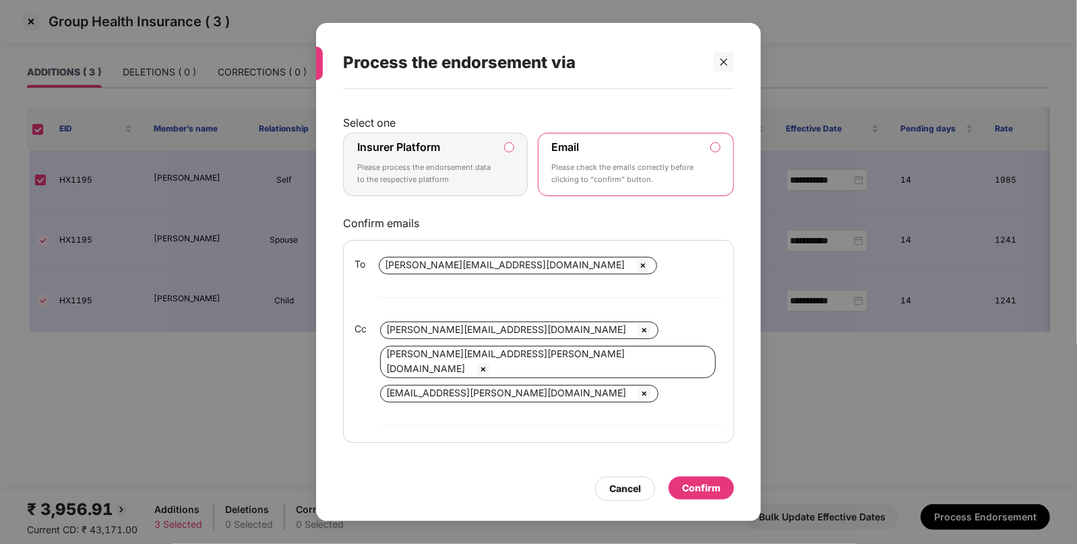
click at [473, 185] on p "Please process the endorsement data to the respective platform" at bounding box center [426, 174] width 138 height 24
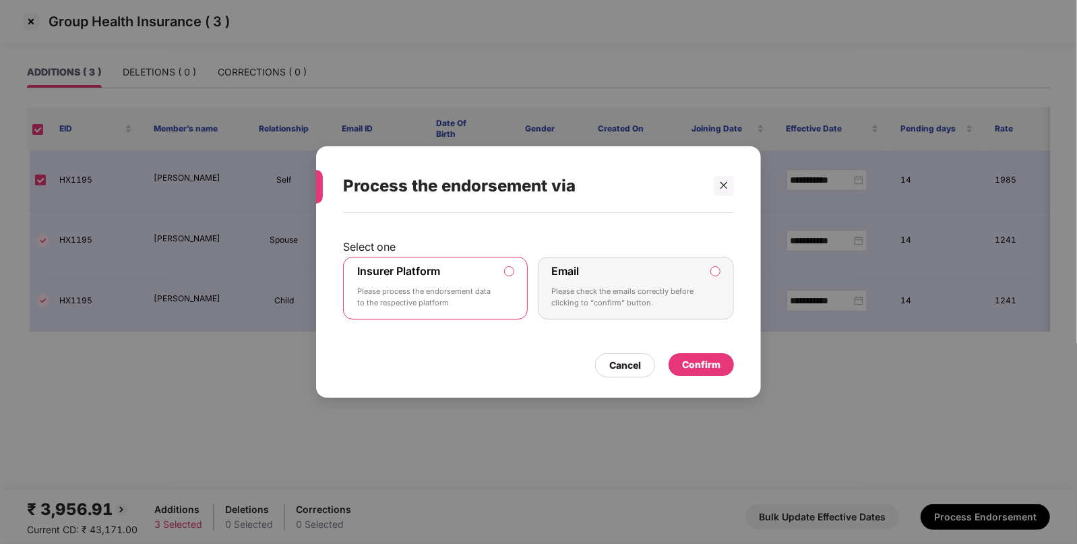
click at [699, 364] on div "Confirm" at bounding box center [701, 364] width 38 height 15
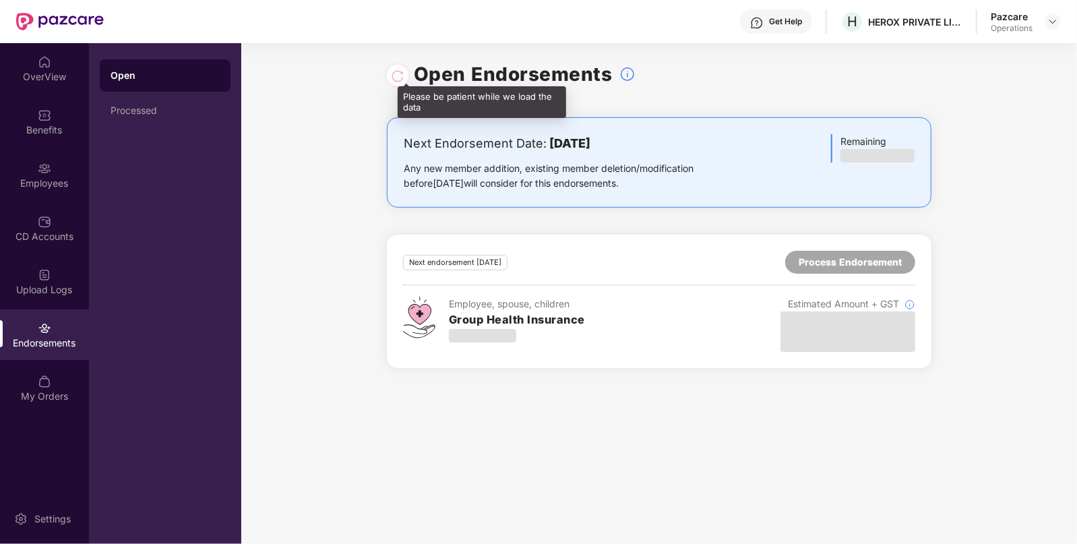
click at [397, 74] on div at bounding box center [397, 75] width 13 height 15
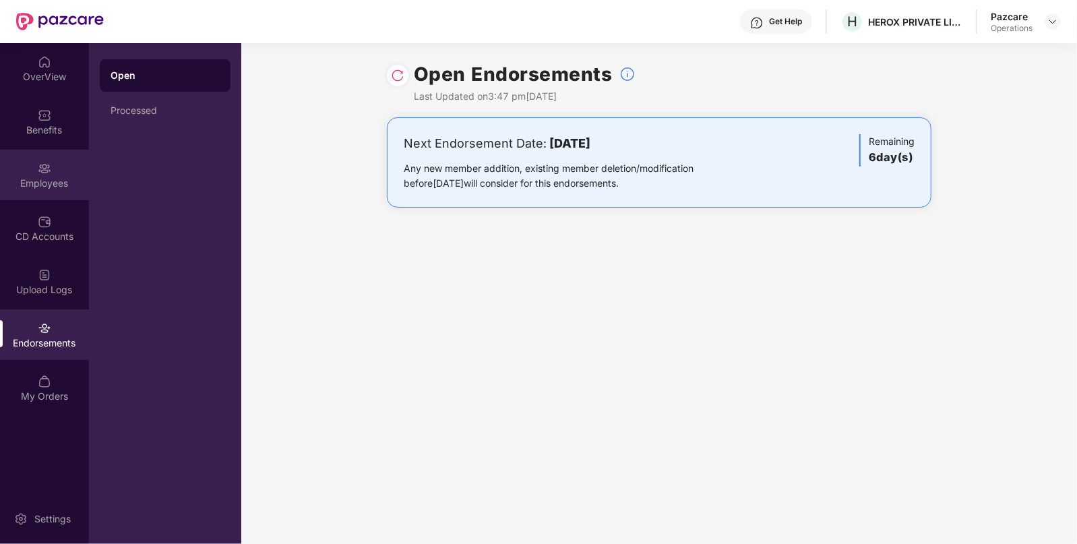
click at [44, 183] on div "Employees" at bounding box center [44, 183] width 89 height 13
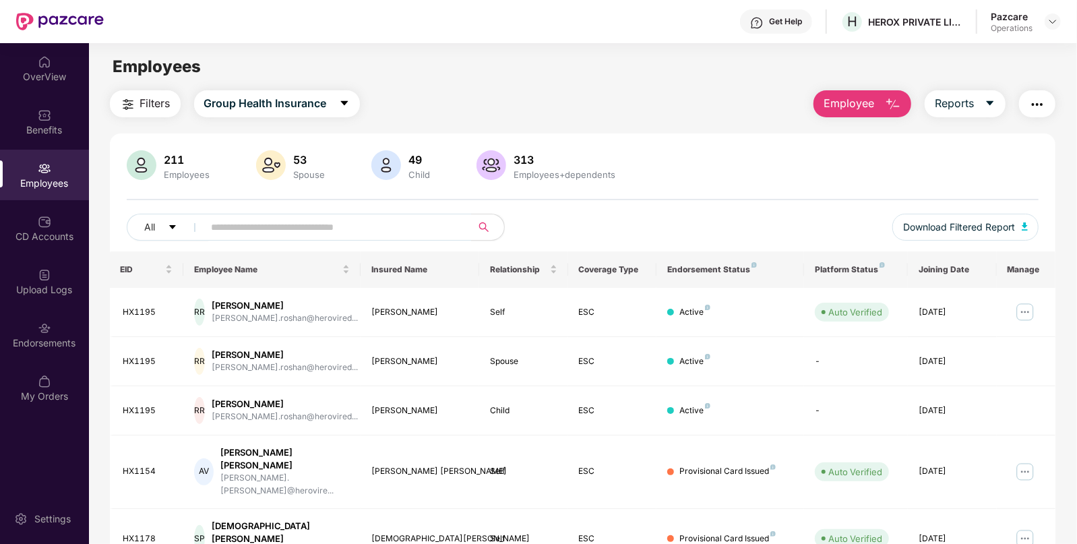
click at [159, 101] on span "Filters" at bounding box center [155, 103] width 30 height 17
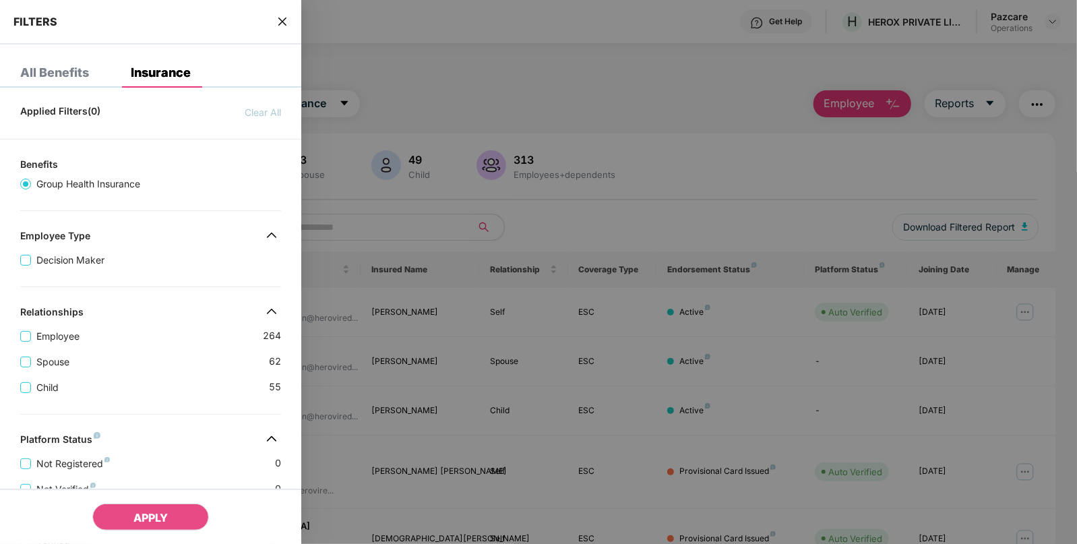
scroll to position [309, 0]
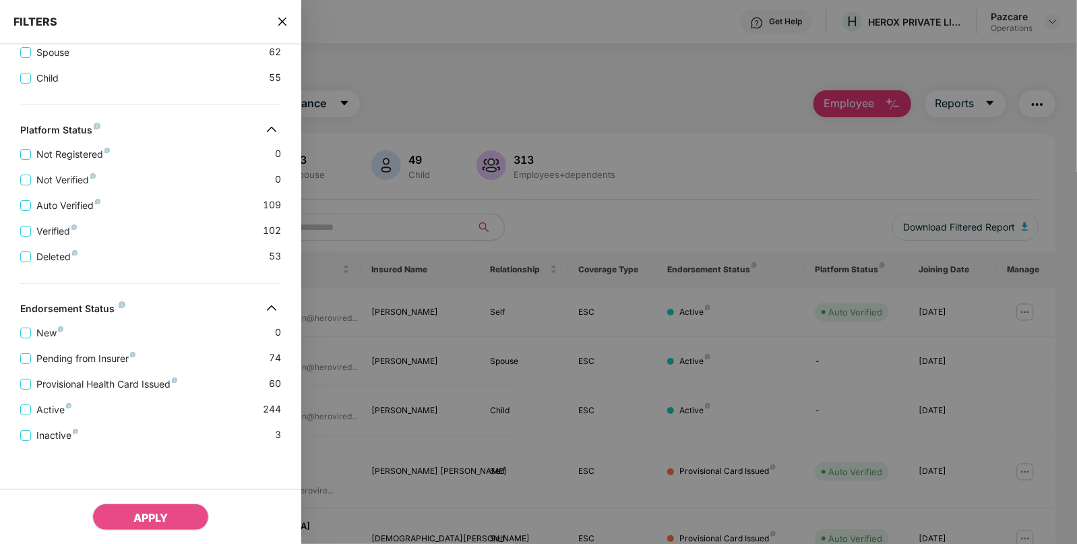
click at [1035, 107] on div at bounding box center [538, 272] width 1077 height 544
click at [282, 19] on icon "close" at bounding box center [282, 21] width 11 height 11
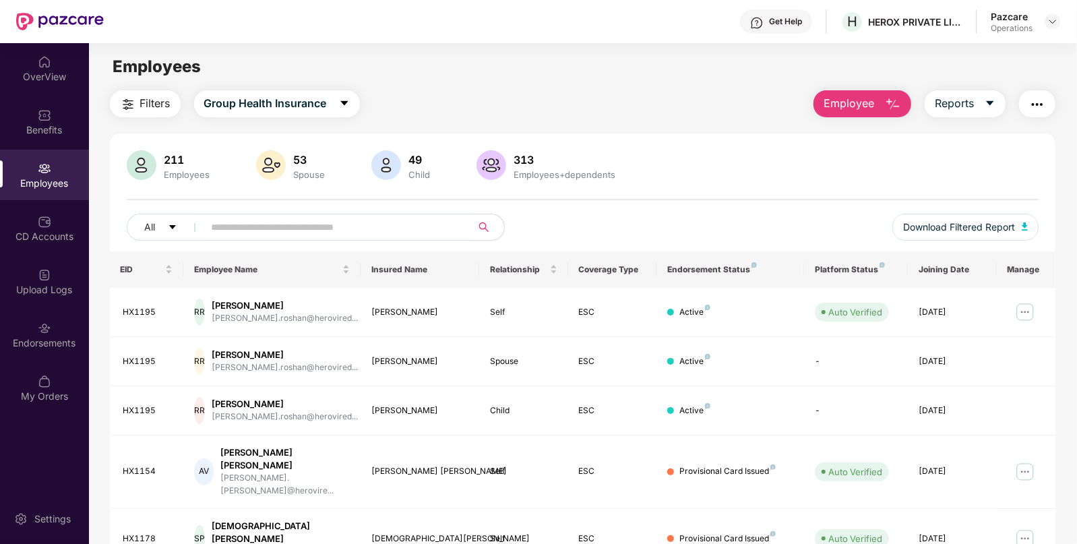
click at [1032, 100] on img "button" at bounding box center [1037, 104] width 16 height 16
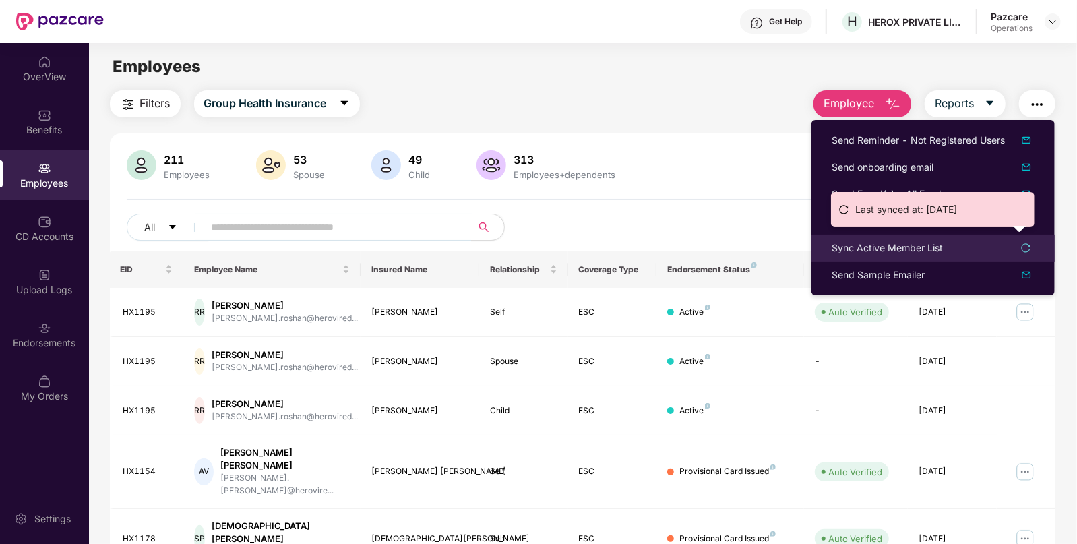
click at [988, 249] on div "Sync Active Member List" at bounding box center [933, 248] width 203 height 15
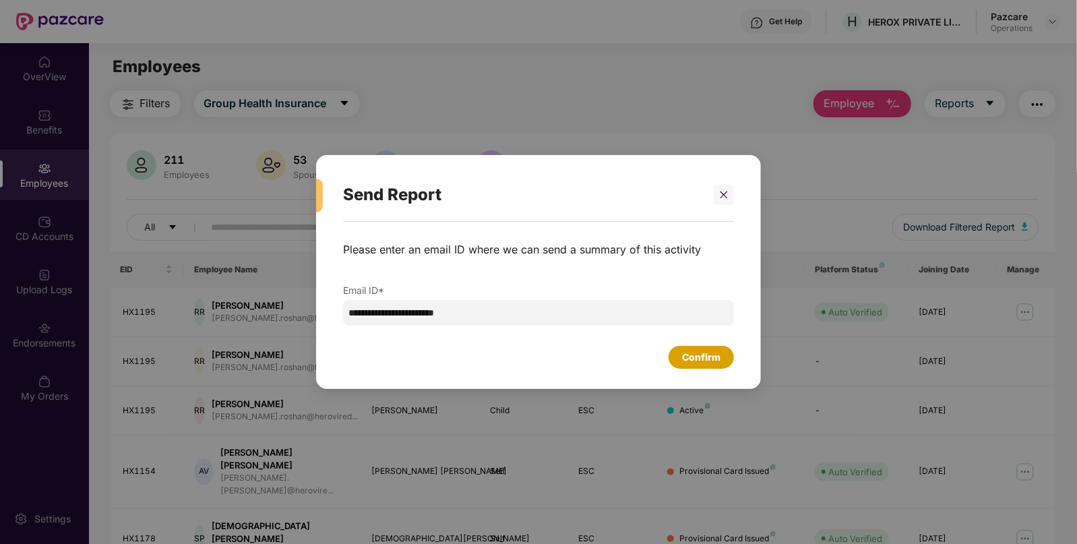
click at [711, 360] on div "Confirm" at bounding box center [701, 357] width 38 height 15
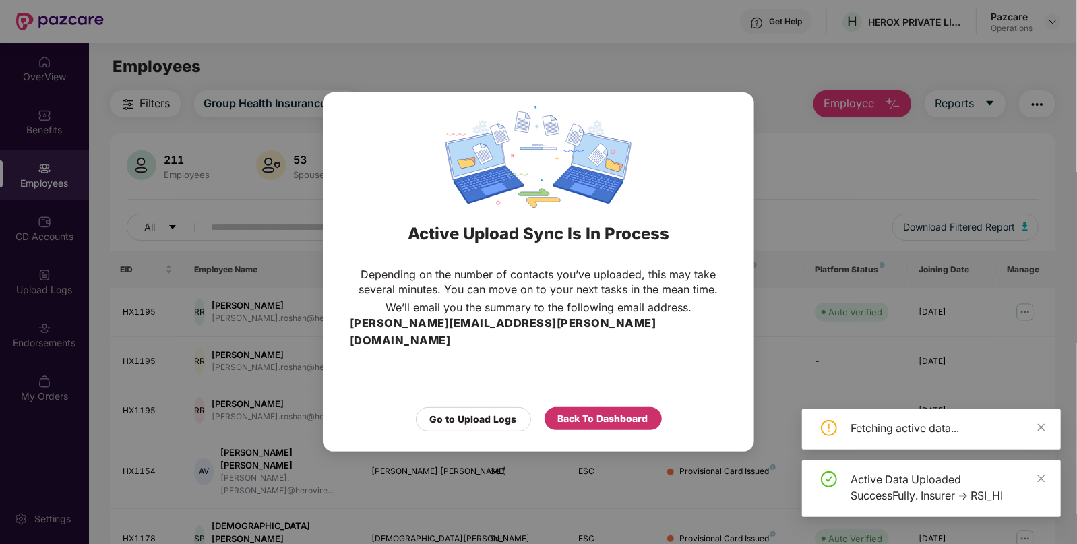
click at [574, 411] on div "Back To Dashboard" at bounding box center [603, 418] width 90 height 15
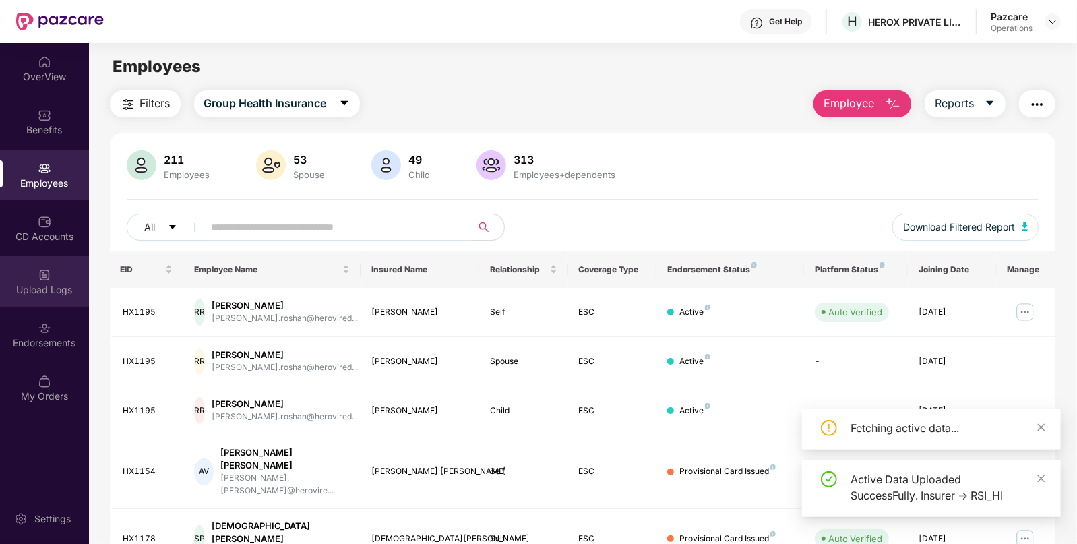
click at [48, 291] on div "Upload Logs" at bounding box center [44, 289] width 89 height 13
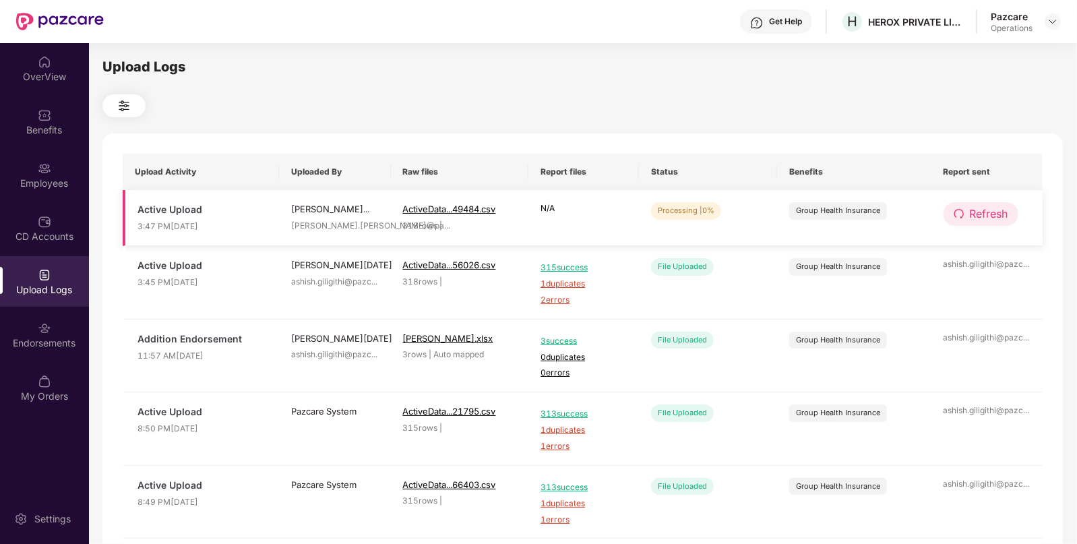
click at [978, 217] on span "Refresh" at bounding box center [989, 214] width 38 height 17
click at [978, 217] on span "Refresh" at bounding box center [990, 214] width 38 height 17
click at [970, 219] on span "Refresh" at bounding box center [989, 214] width 38 height 17
click at [991, 219] on span "Refresh" at bounding box center [989, 214] width 38 height 17
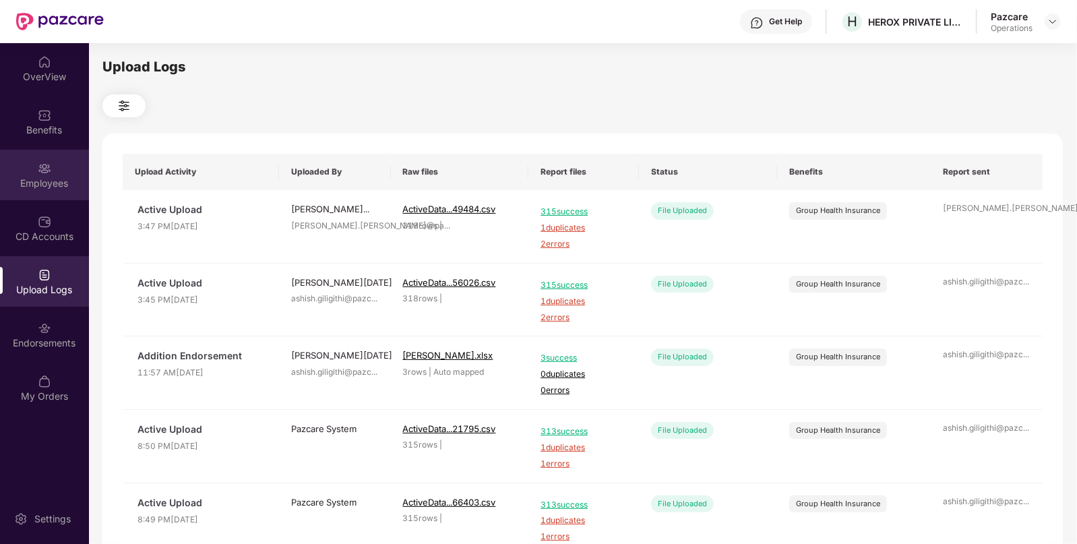
click at [62, 183] on div "Employees" at bounding box center [44, 183] width 89 height 13
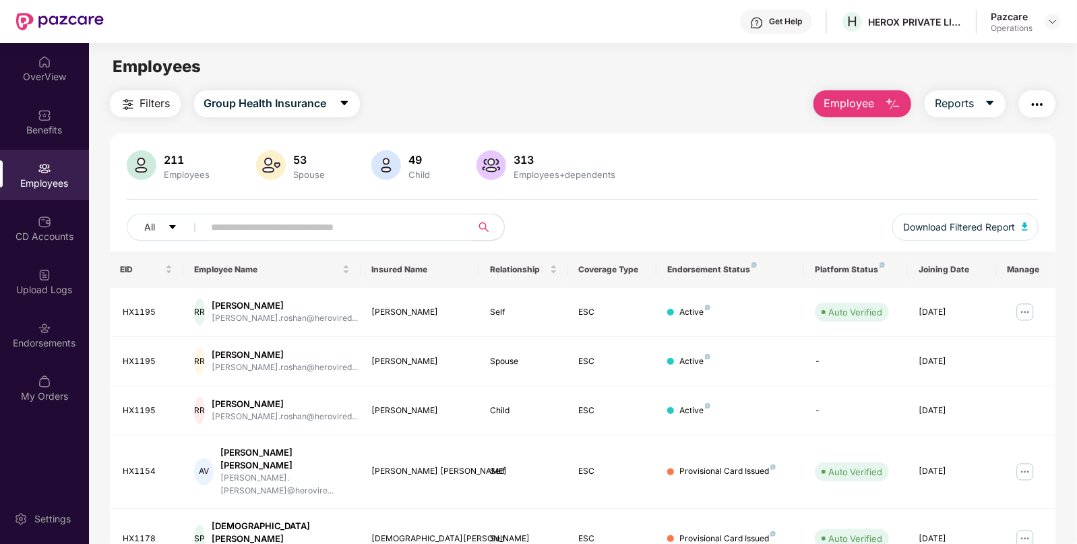
click at [146, 115] on button "Filters" at bounding box center [145, 103] width 71 height 27
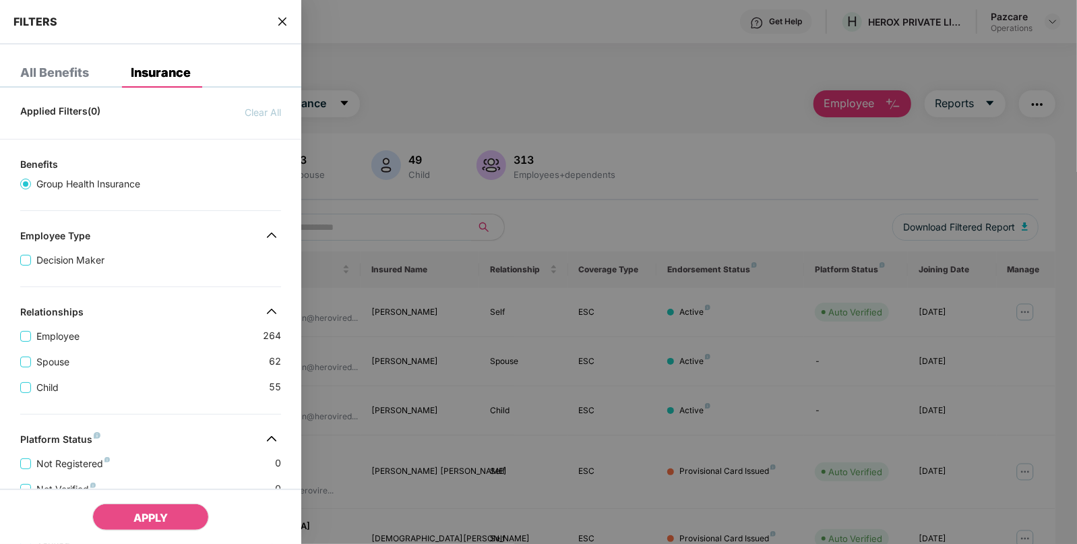
scroll to position [309, 0]
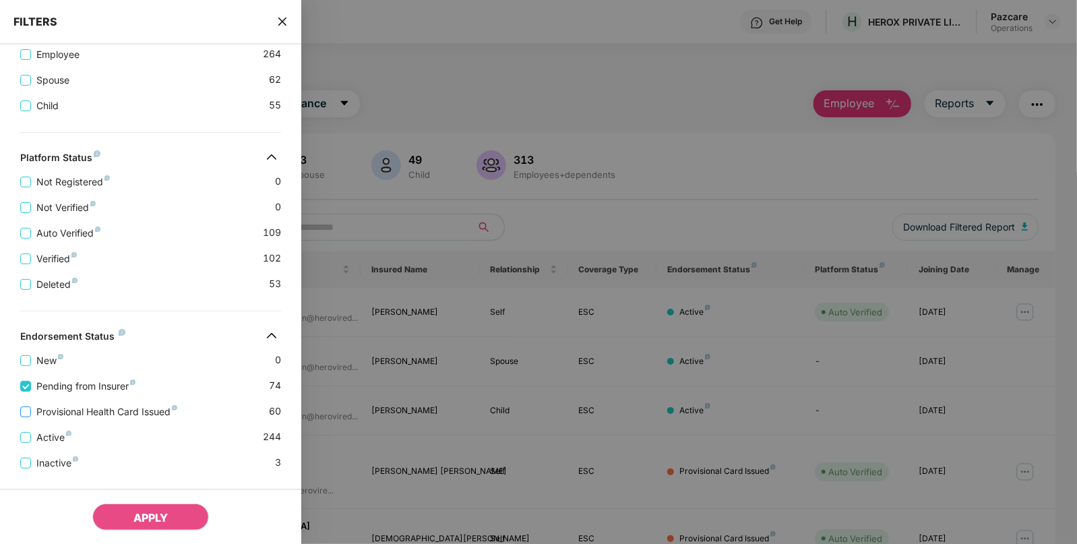
click at [57, 411] on span "Provisional Health Card Issued" at bounding box center [107, 411] width 152 height 15
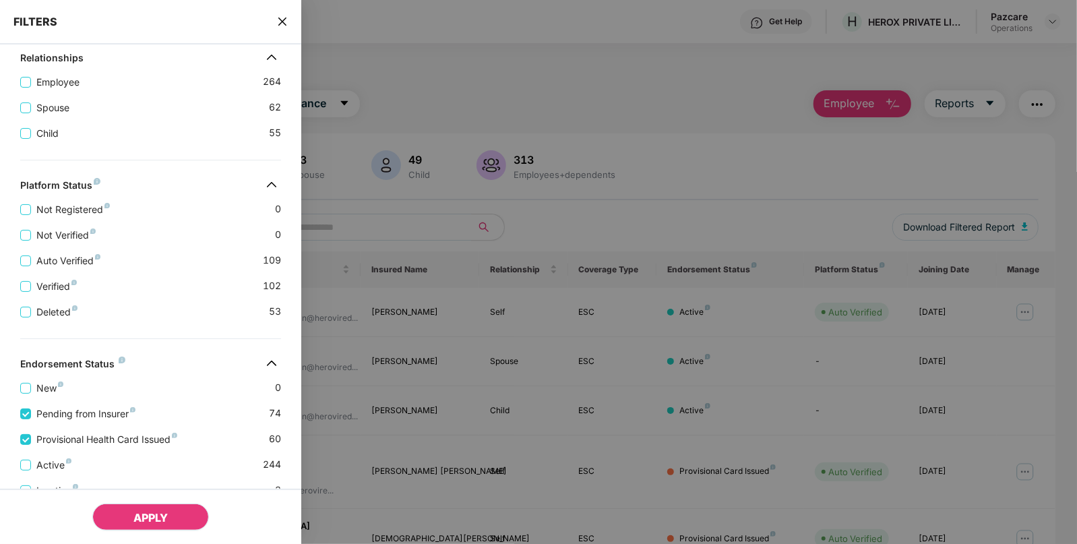
click at [140, 522] on span "APPLY" at bounding box center [150, 517] width 34 height 13
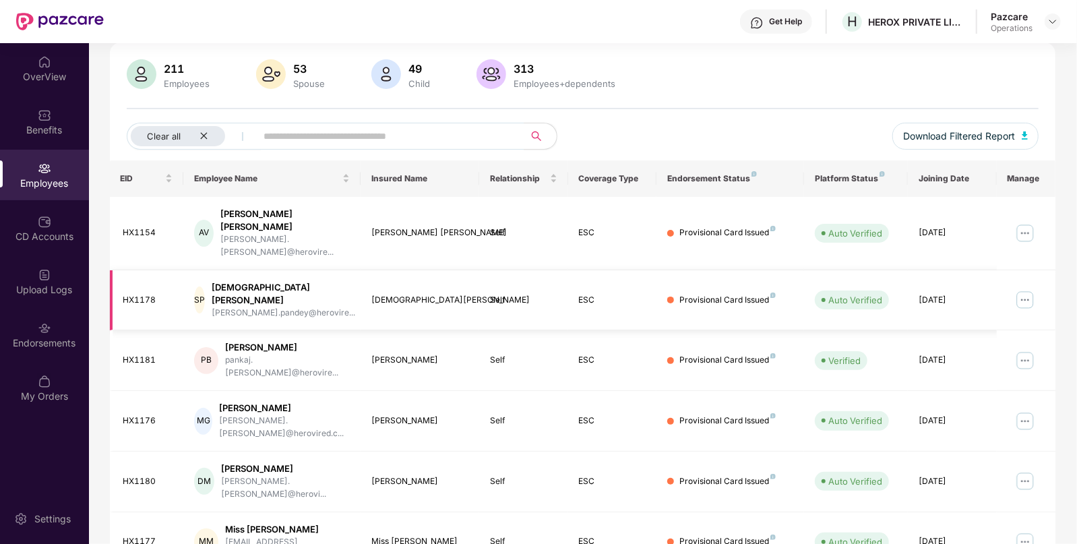
scroll to position [0, 0]
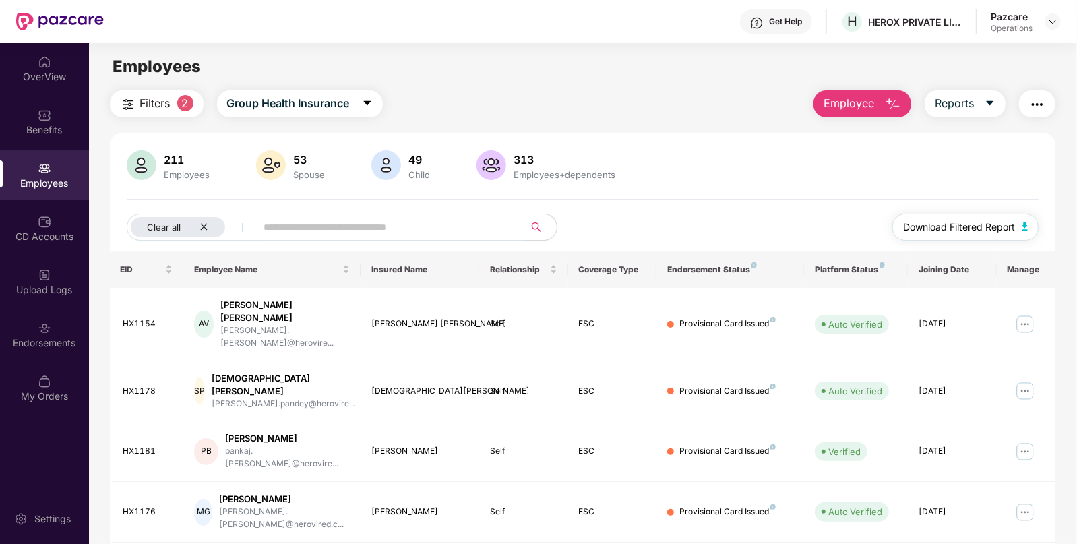
click at [967, 229] on span "Download Filtered Report" at bounding box center [959, 227] width 112 height 15
click at [64, 340] on div "Endorsements" at bounding box center [44, 342] width 89 height 13
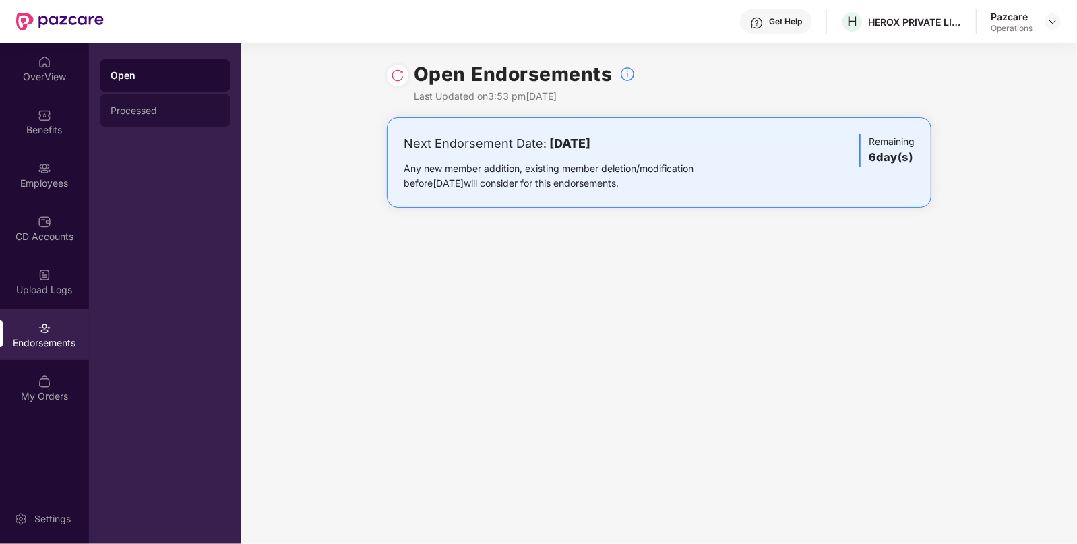
click at [167, 114] on div "Processed" at bounding box center [165, 110] width 109 height 11
